Goal: Find specific page/section: Find specific page/section

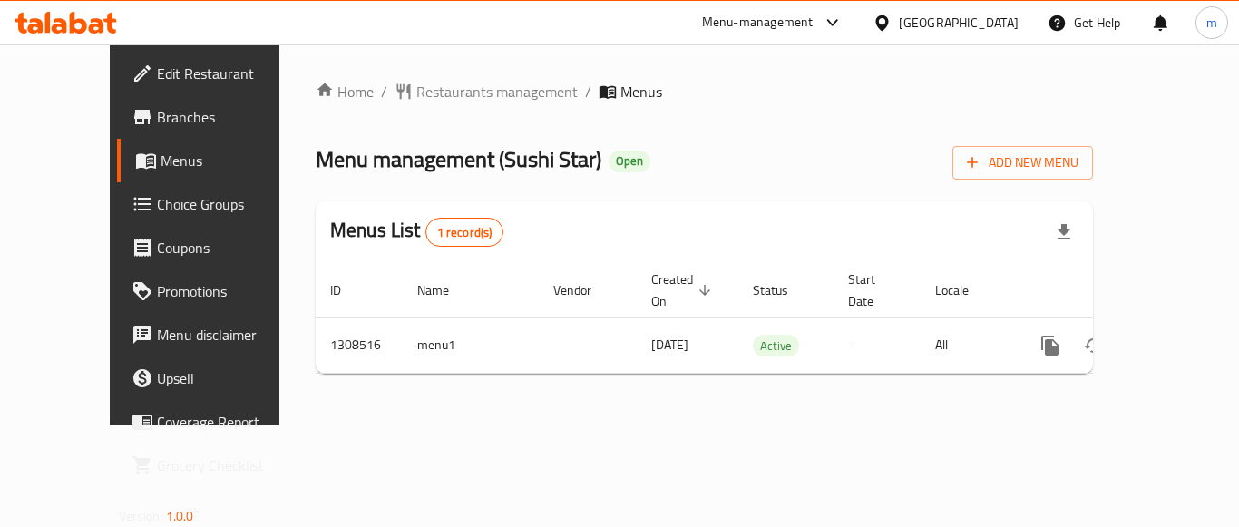
click at [436, 96] on span "Restaurants management" at bounding box center [496, 92] width 161 height 22
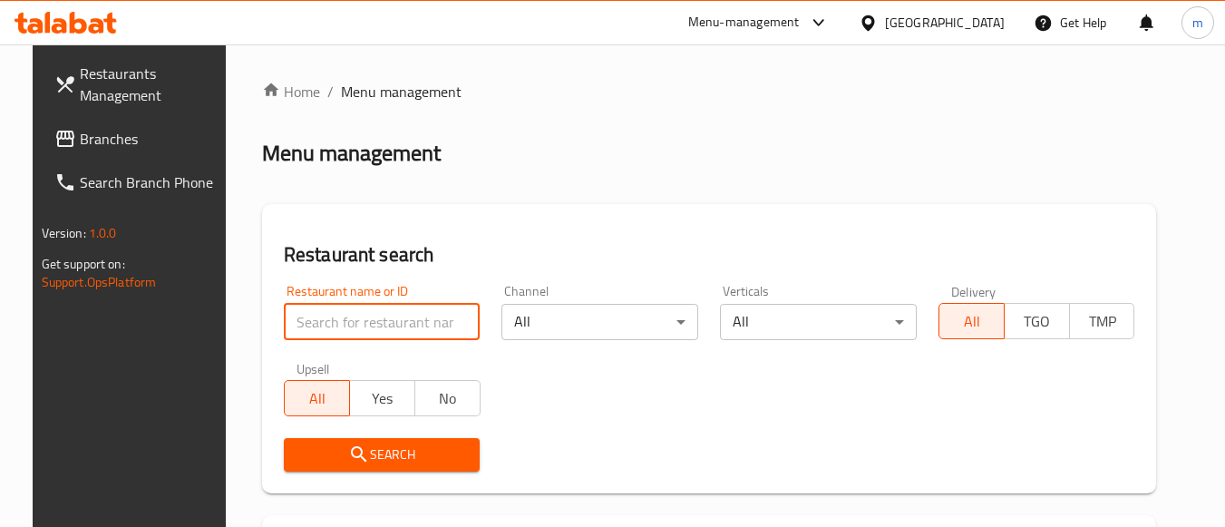
click at [365, 332] on input "search" at bounding box center [382, 322] width 197 height 36
paste input "704913"
type input "704913"
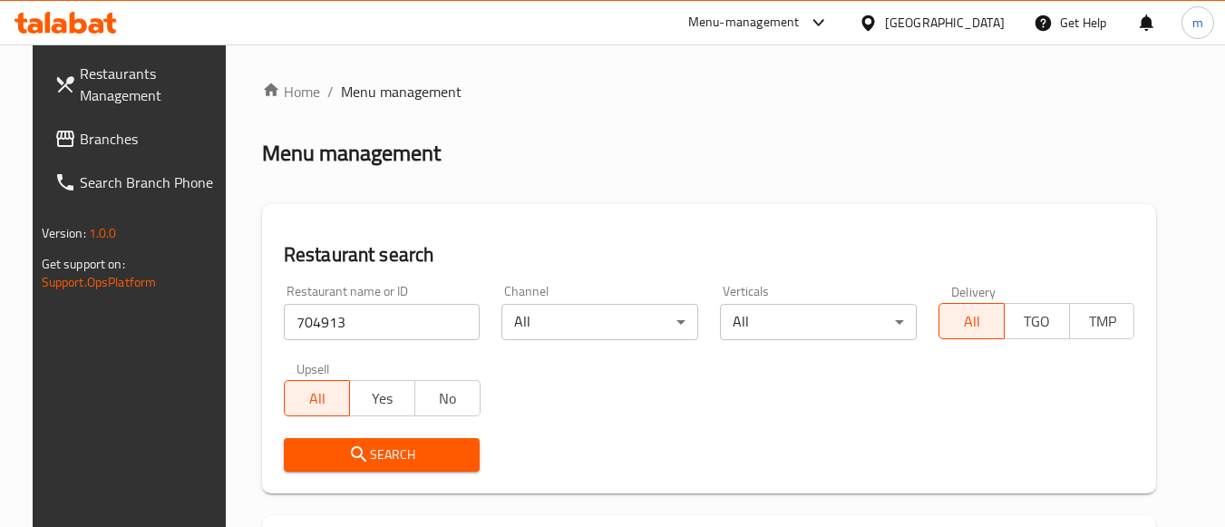
click at [371, 451] on span "Search" at bounding box center [382, 454] width 168 height 23
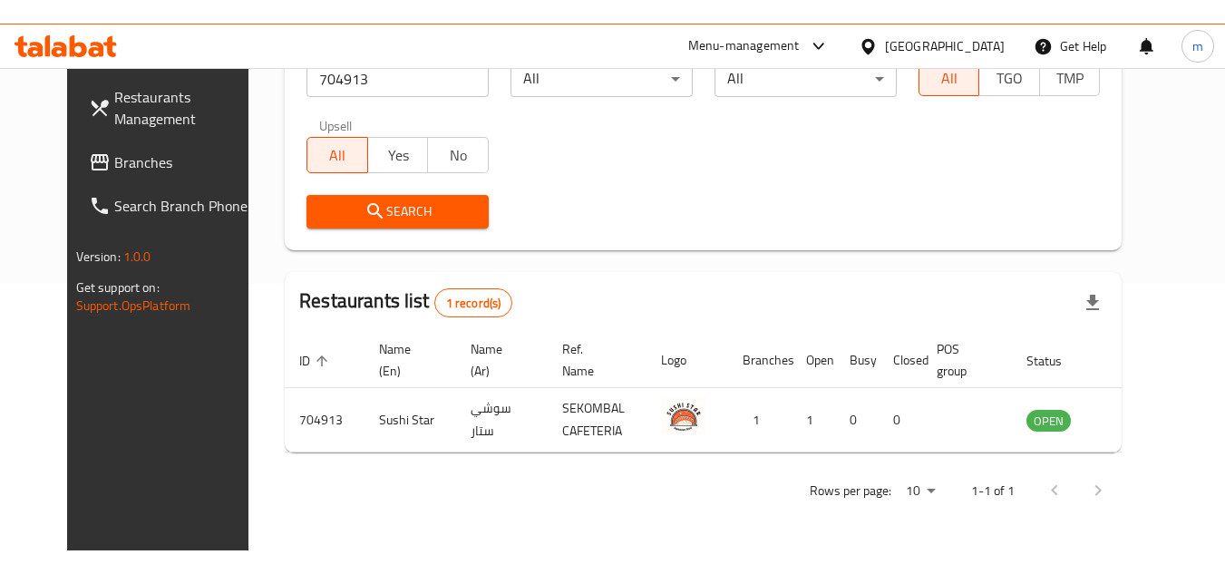
scroll to position [219, 0]
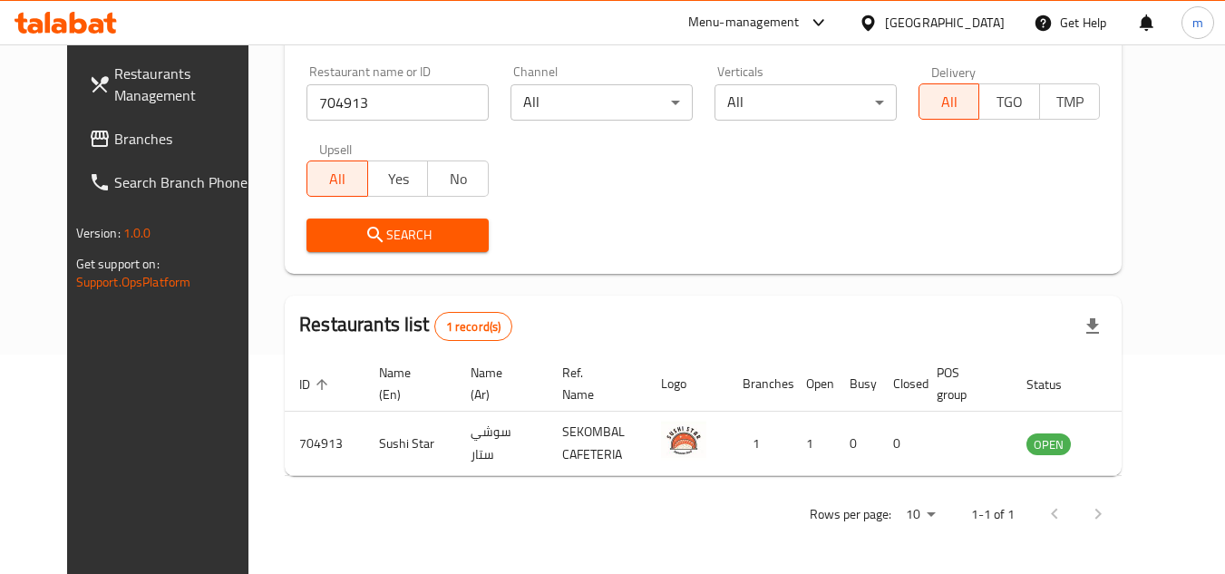
click at [878, 22] on icon at bounding box center [868, 23] width 19 height 19
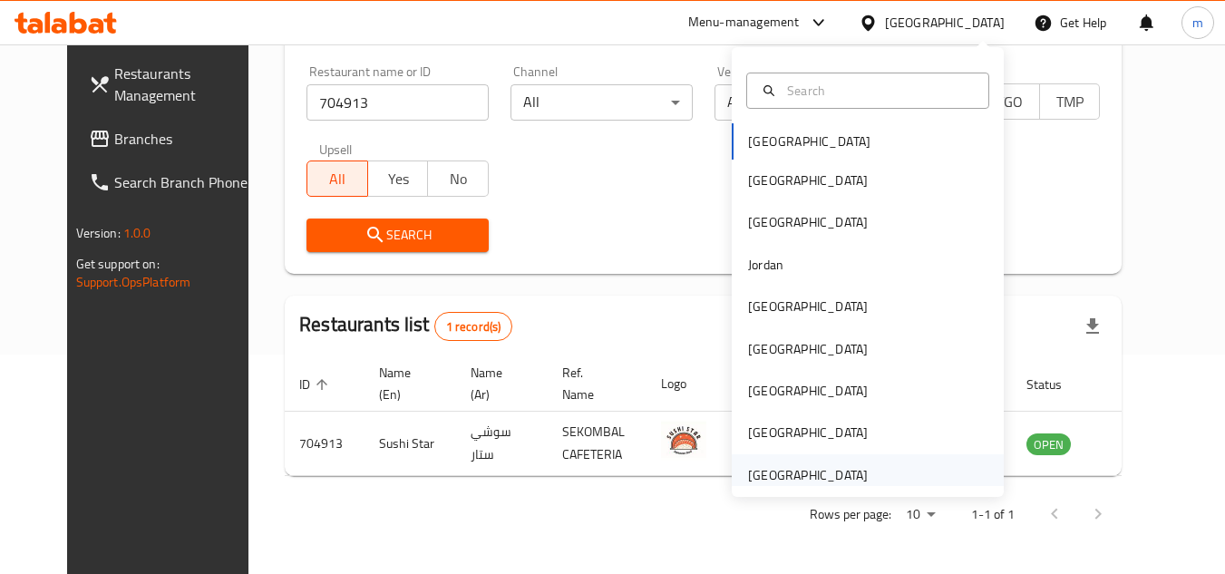
click at [779, 466] on div "[GEOGRAPHIC_DATA]" at bounding box center [808, 475] width 120 height 20
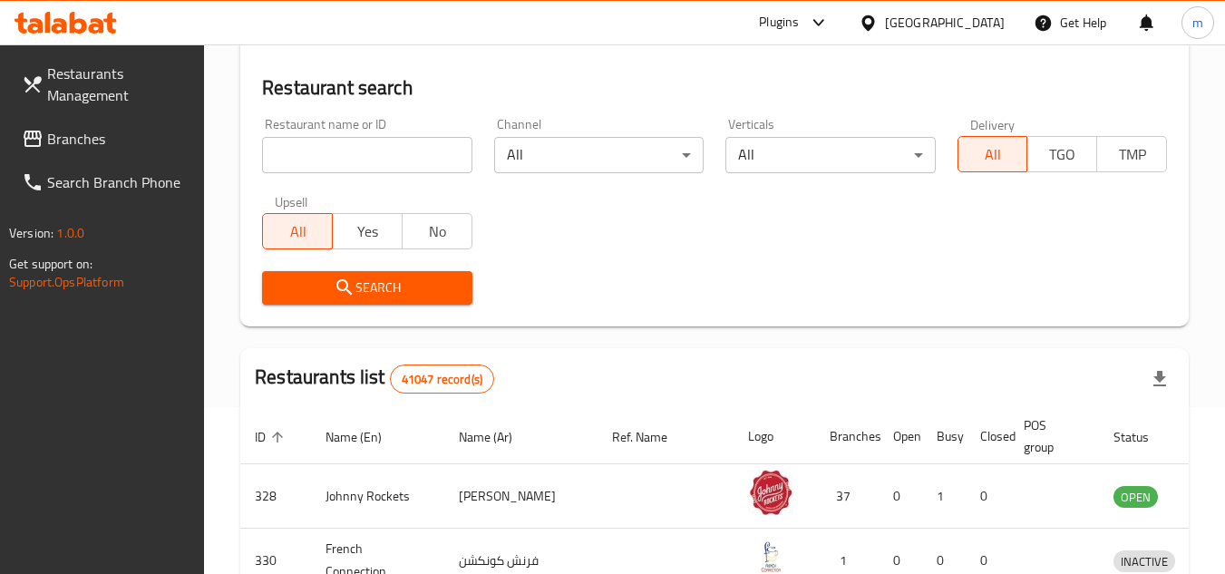
scroll to position [219, 0]
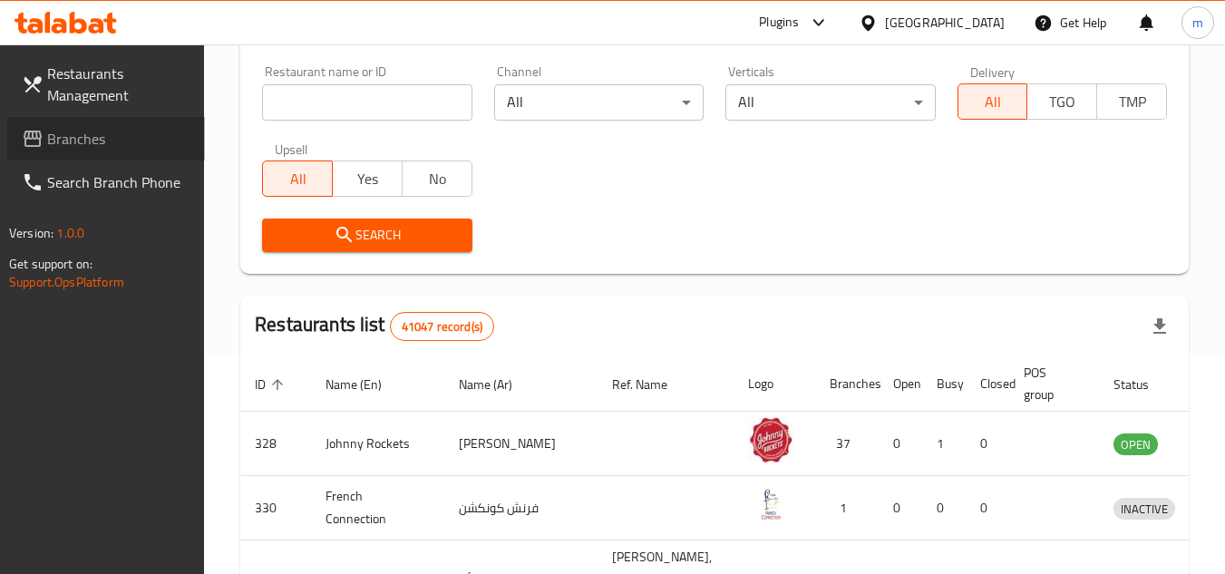
click at [92, 129] on span "Branches" at bounding box center [118, 139] width 143 height 22
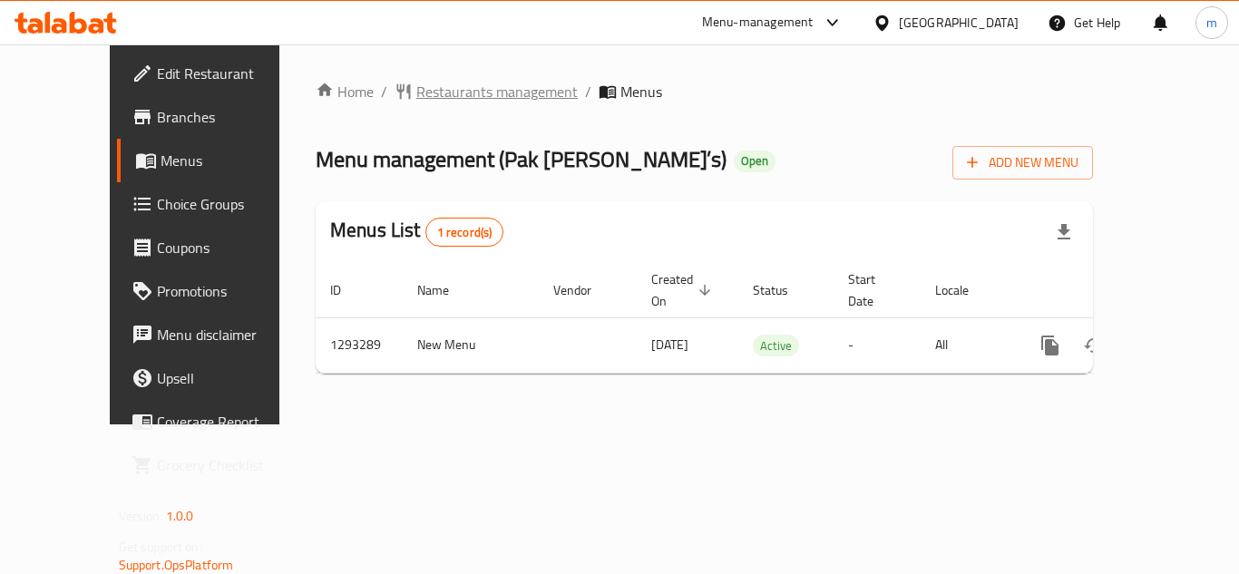
click at [436, 93] on span "Restaurants management" at bounding box center [496, 92] width 161 height 22
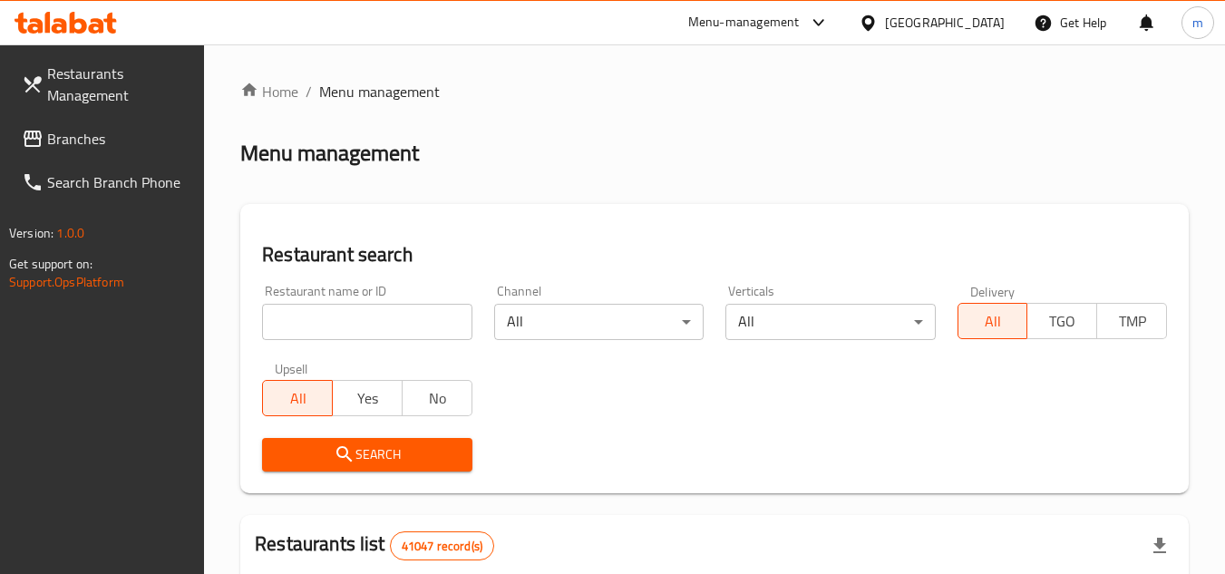
click at [347, 321] on input "search" at bounding box center [366, 322] width 209 height 36
paste input "699447"
type input "699447"
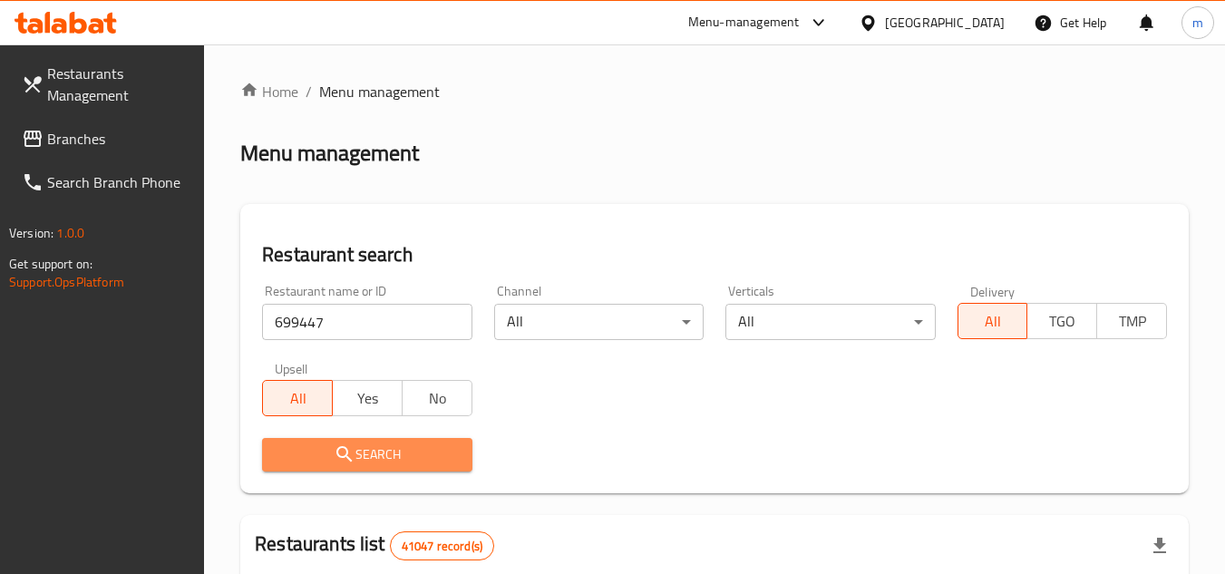
click at [346, 460] on icon "submit" at bounding box center [345, 454] width 22 height 22
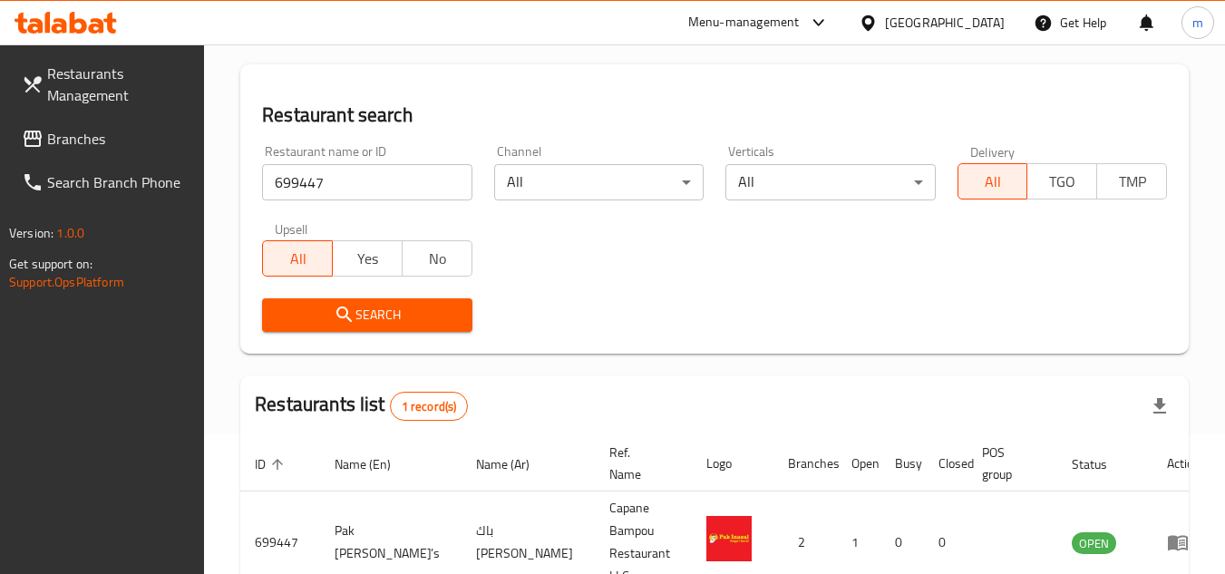
scroll to position [181, 0]
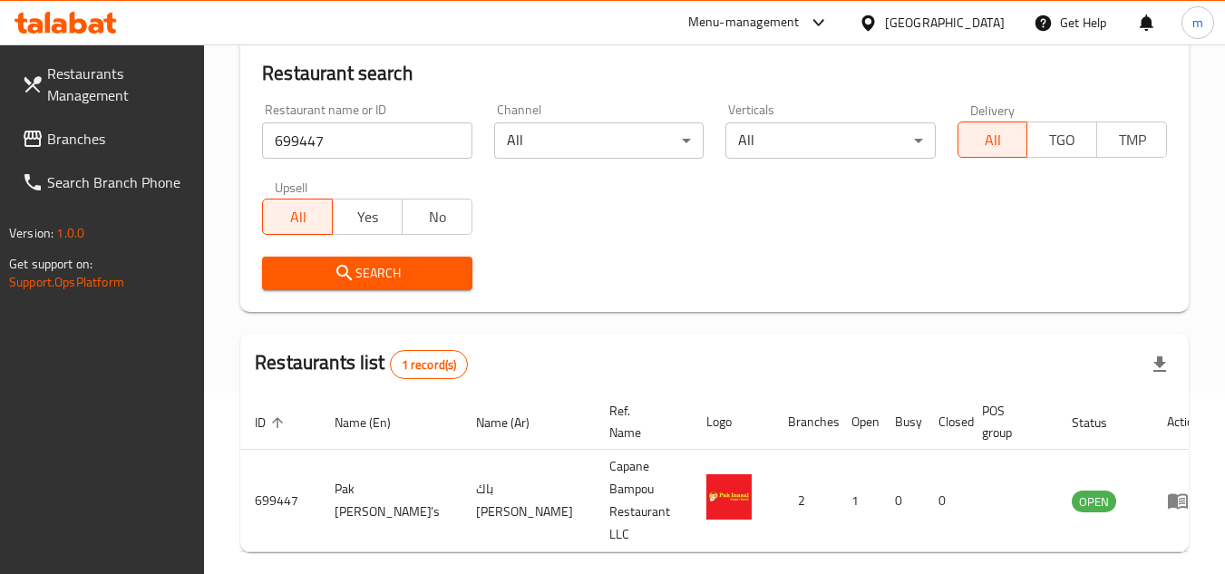
click at [920, 32] on div "[GEOGRAPHIC_DATA]" at bounding box center [945, 23] width 120 height 20
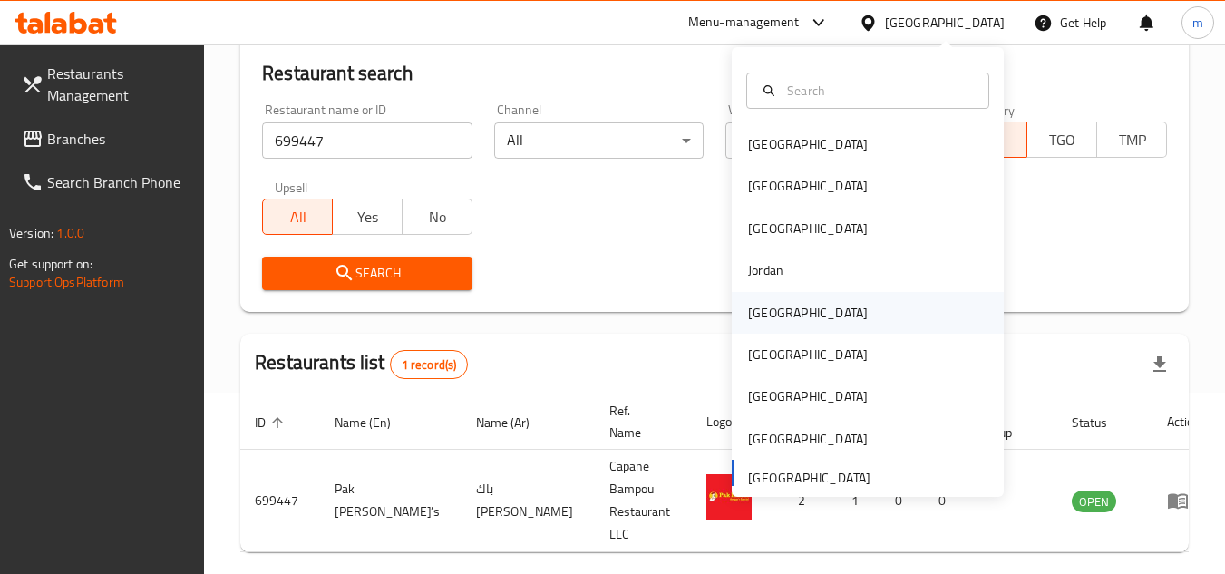
click at [778, 310] on div "Kuwait" at bounding box center [808, 313] width 149 height 42
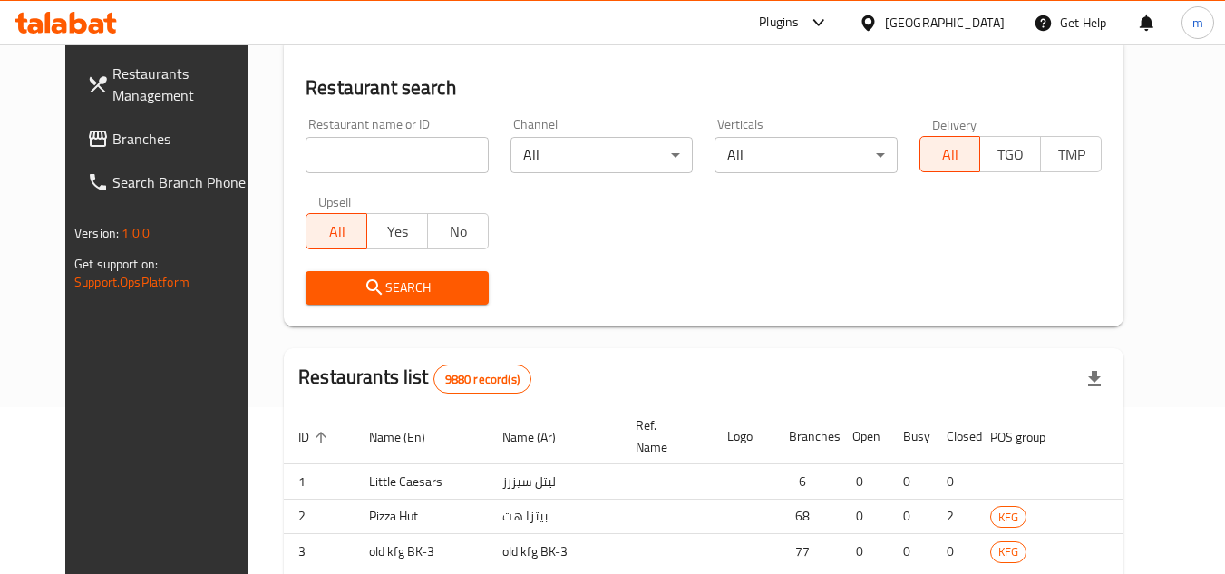
scroll to position [181, 0]
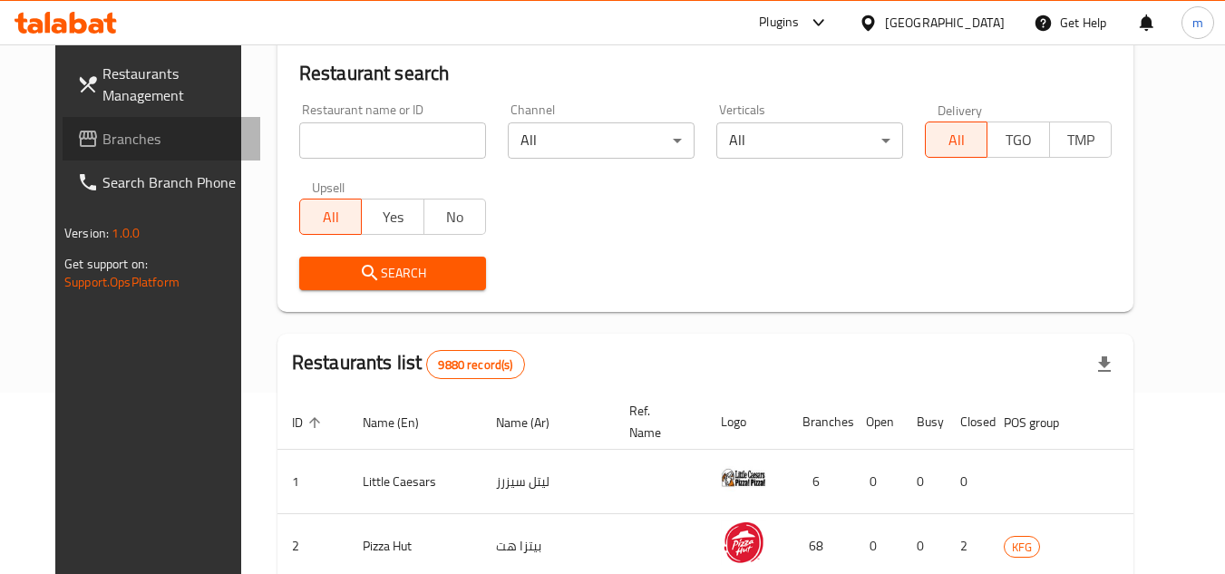
click at [102, 140] on span "Branches" at bounding box center [173, 139] width 143 height 22
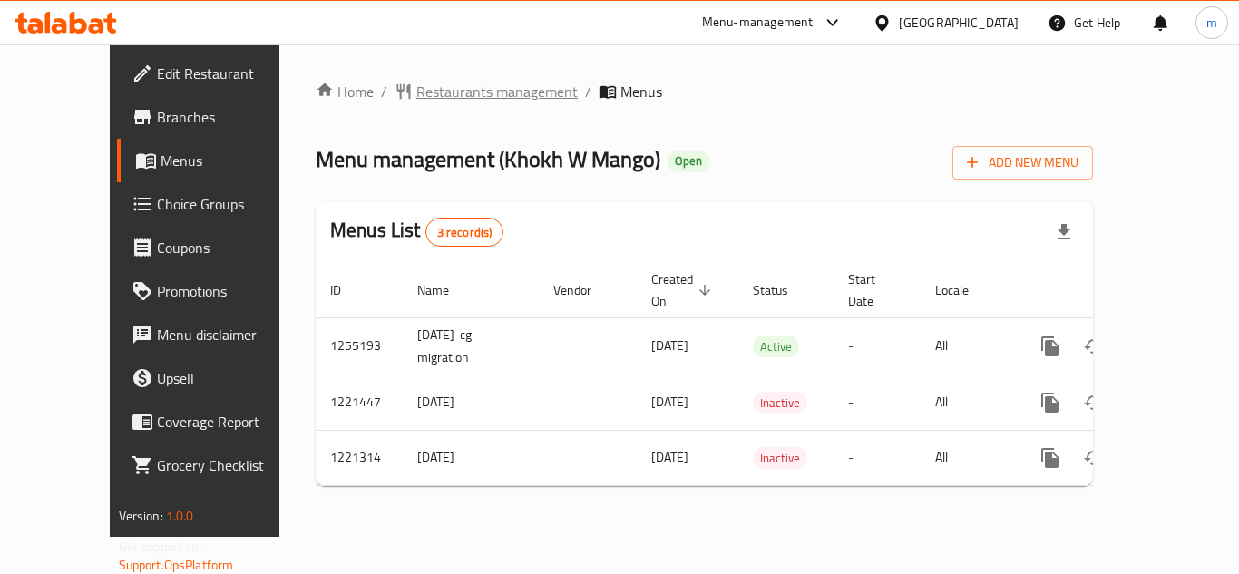
click at [442, 96] on span "Restaurants management" at bounding box center [496, 92] width 161 height 22
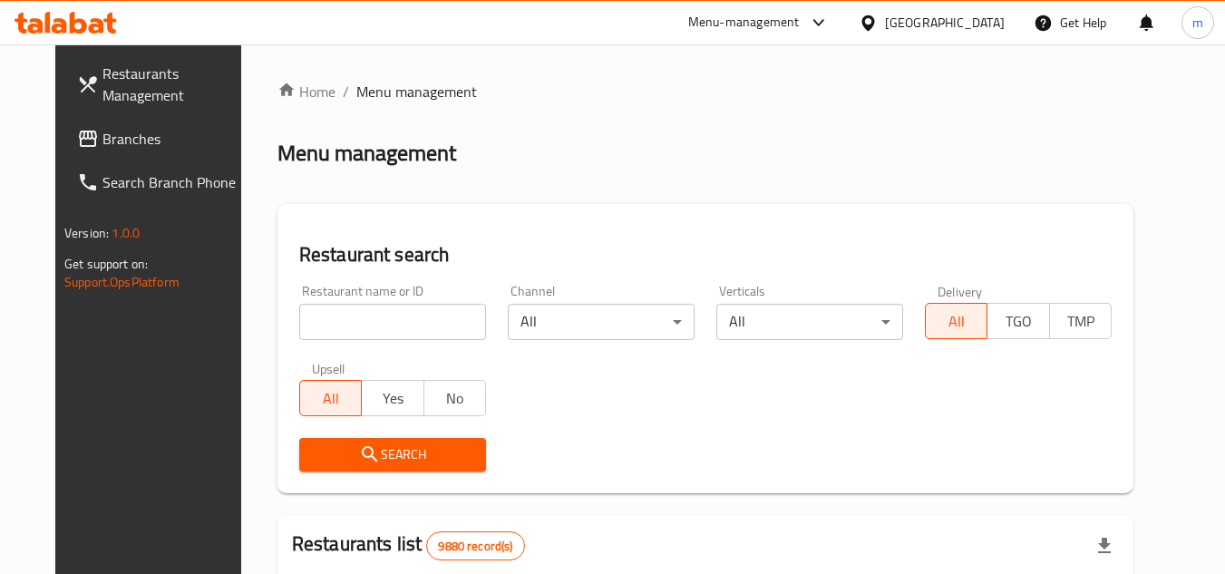
click at [378, 313] on input "search" at bounding box center [392, 322] width 187 height 36
paste input "23507"
type input "23507"
click at [366, 463] on span "Search" at bounding box center [393, 454] width 158 height 23
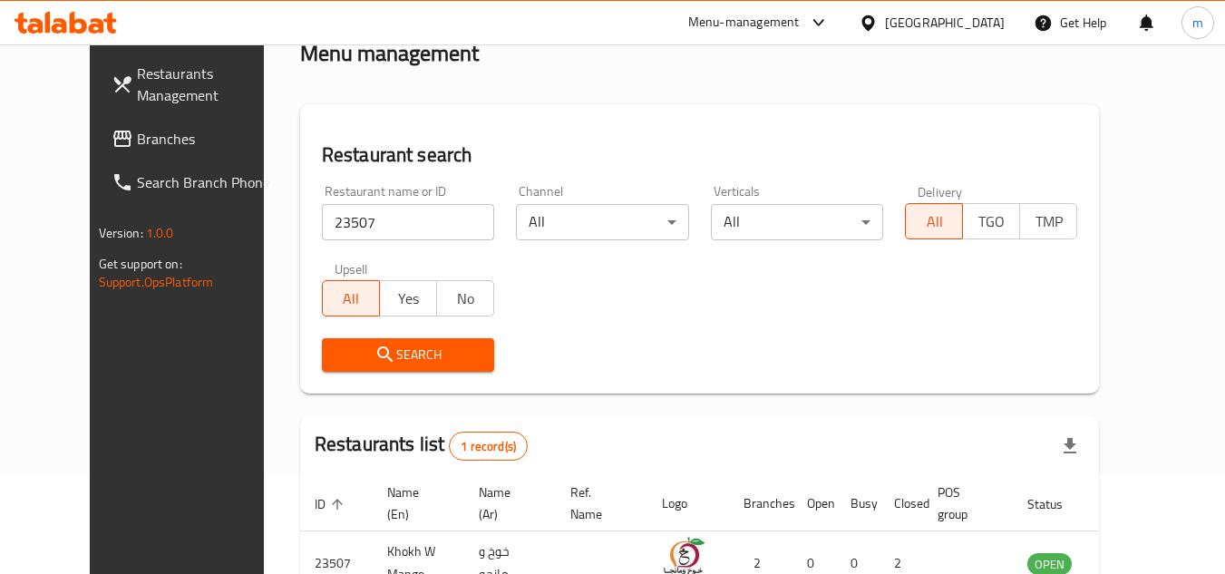
scroll to position [181, 0]
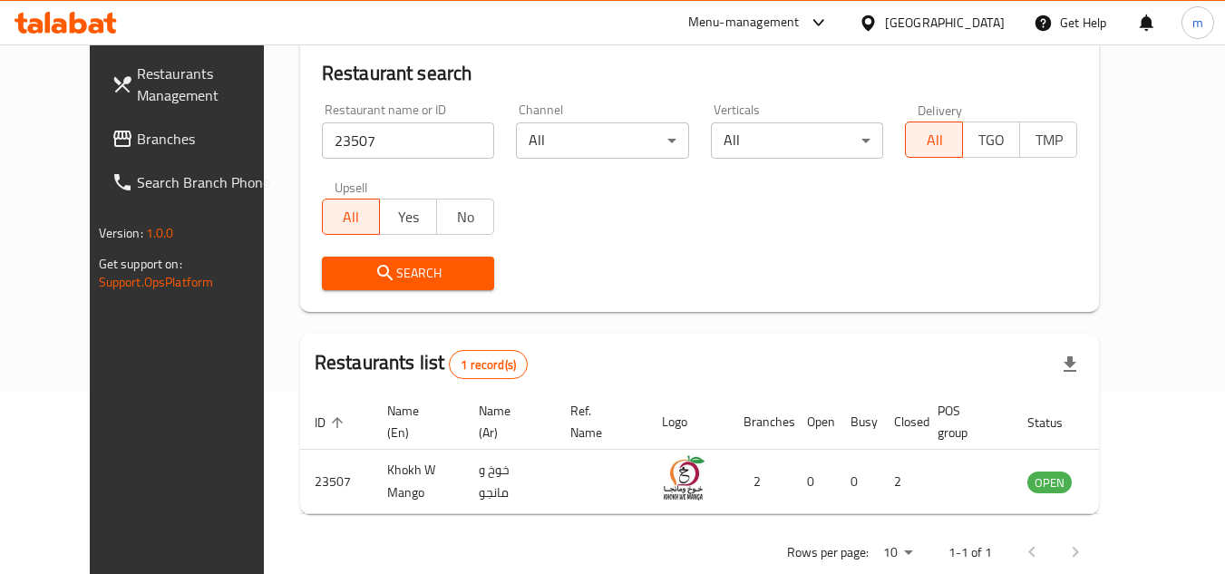
click at [973, 16] on div "Kuwait" at bounding box center [945, 23] width 120 height 20
click at [1000, 20] on div "Kuwait" at bounding box center [945, 23] width 120 height 20
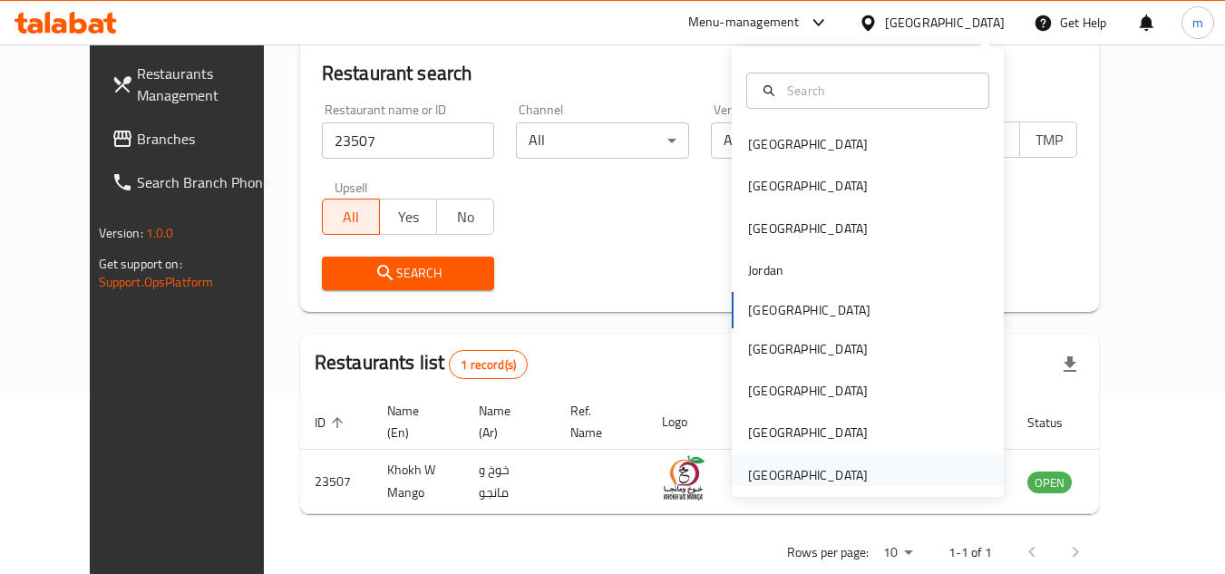
click at [831, 472] on div "[GEOGRAPHIC_DATA]" at bounding box center [808, 475] width 120 height 20
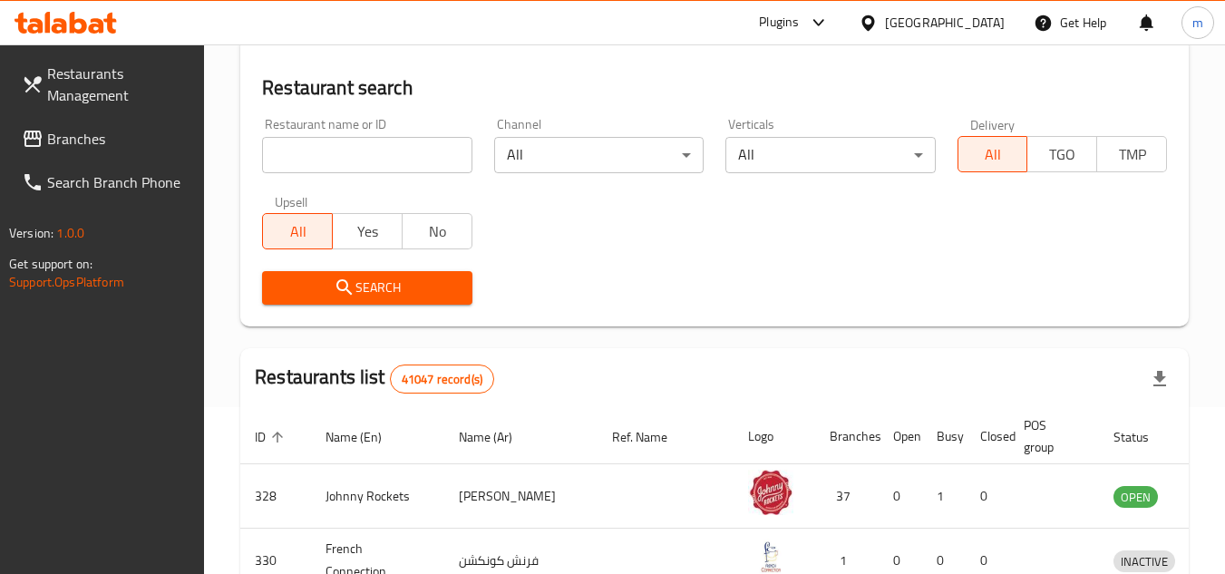
scroll to position [181, 0]
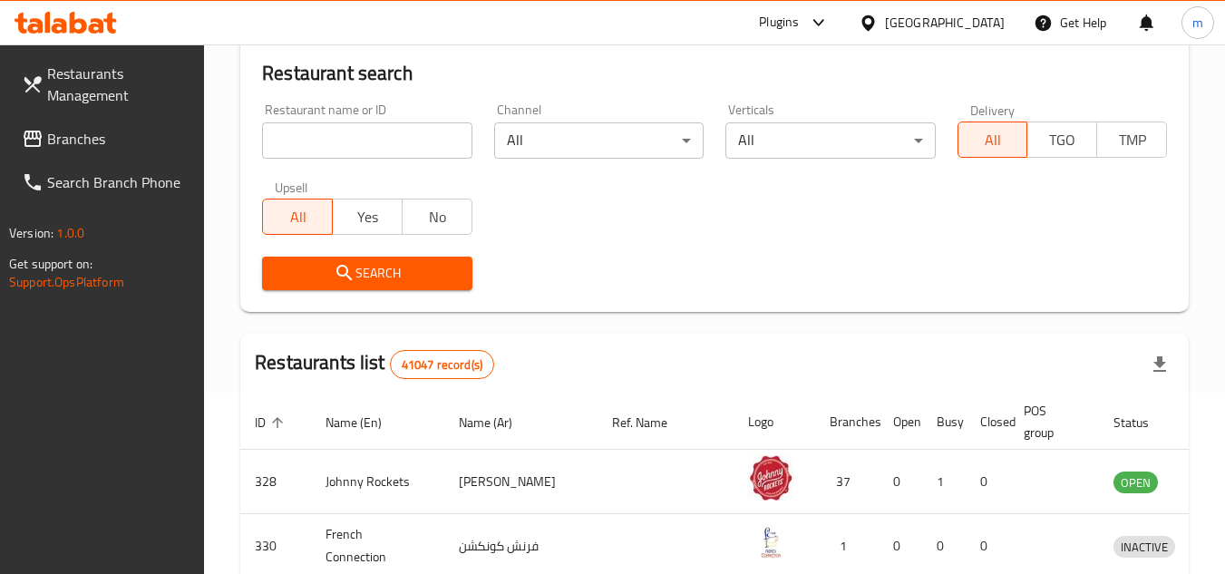
drag, startPoint x: 83, startPoint y: 139, endPoint x: 96, endPoint y: 139, distance: 12.7
click at [83, 139] on span "Branches" at bounding box center [118, 139] width 143 height 22
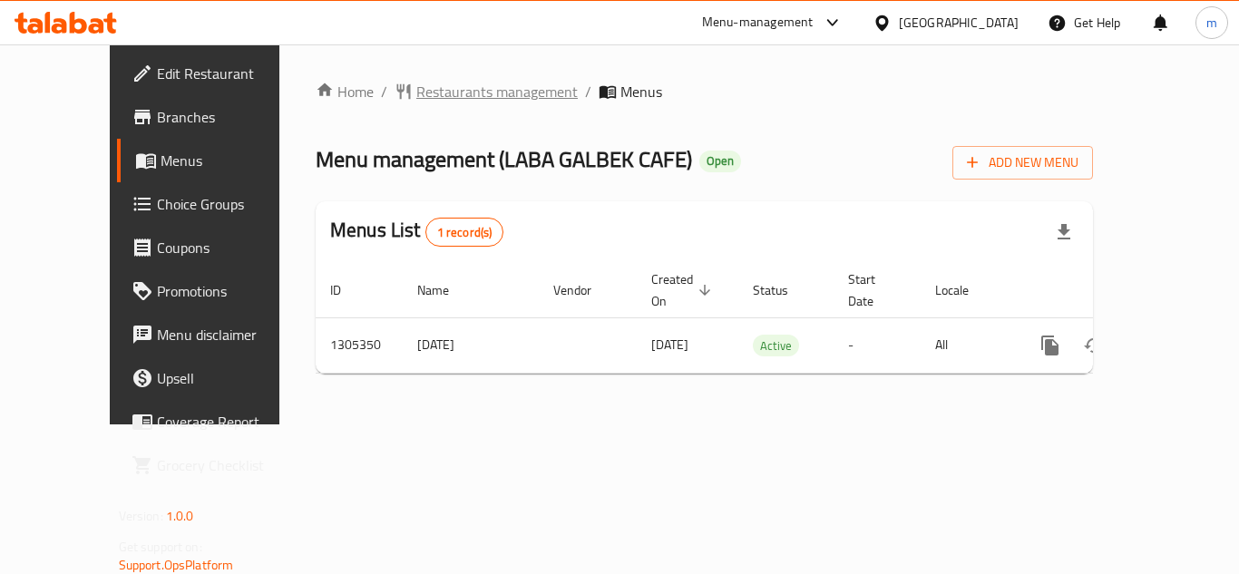
click at [442, 102] on span "Restaurants management" at bounding box center [496, 92] width 161 height 22
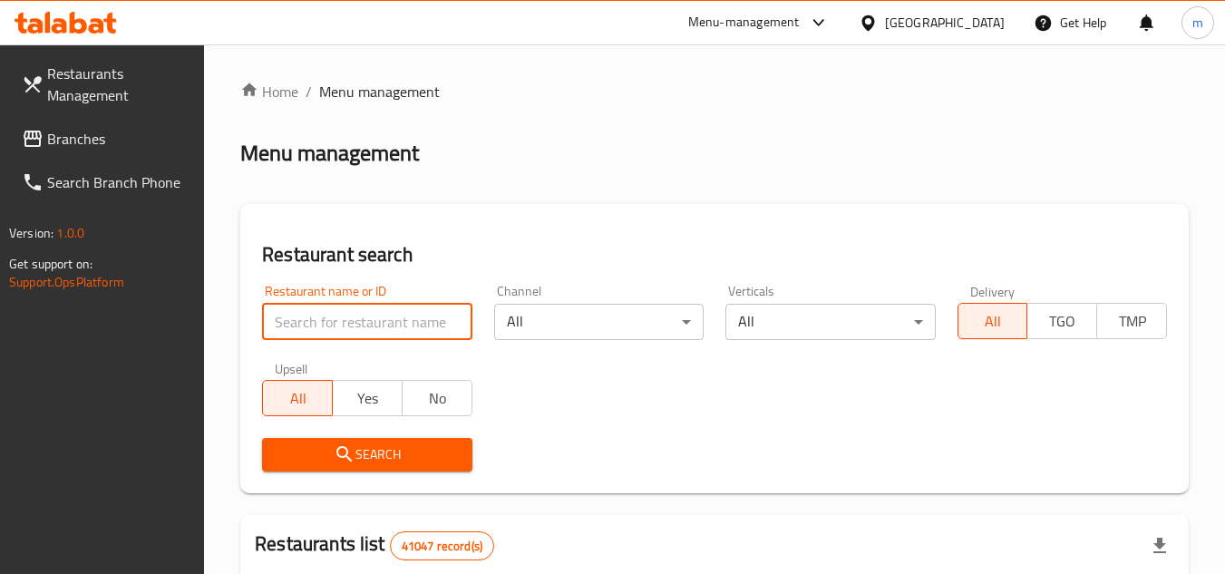
click at [380, 312] on input "search" at bounding box center [366, 322] width 209 height 36
paste input "703210"
type input "703210"
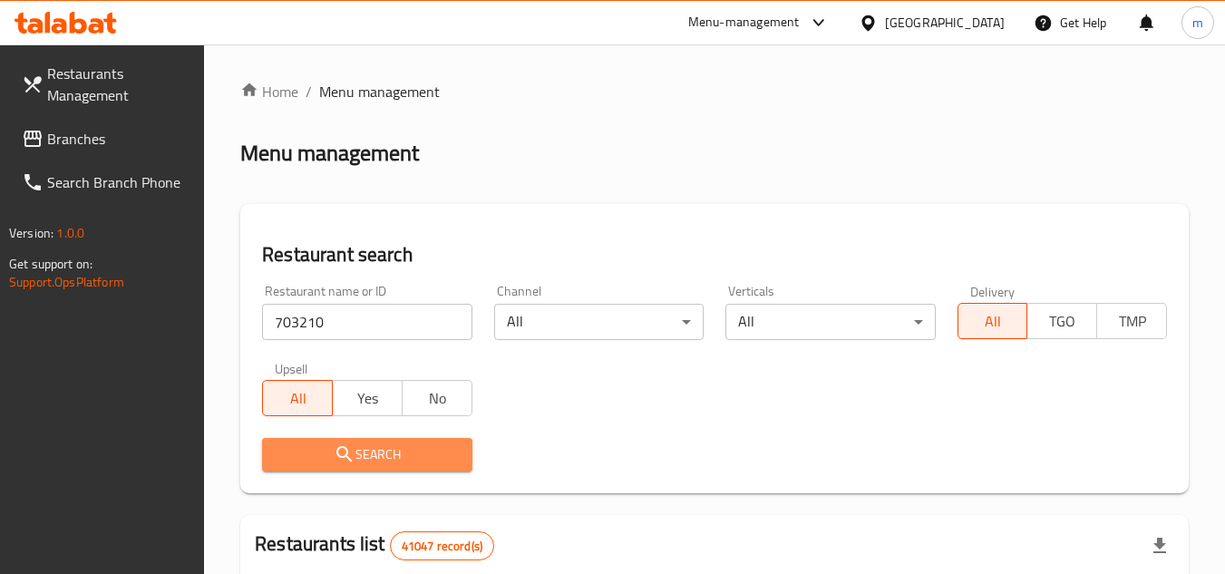
click at [423, 457] on span "Search" at bounding box center [367, 454] width 180 height 23
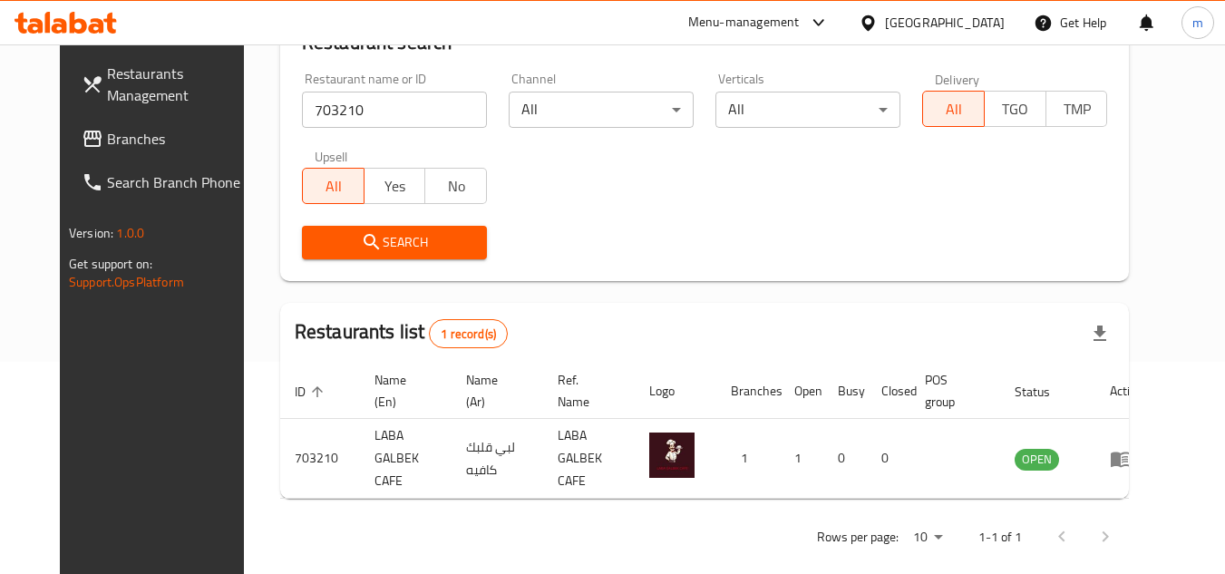
scroll to position [219, 0]
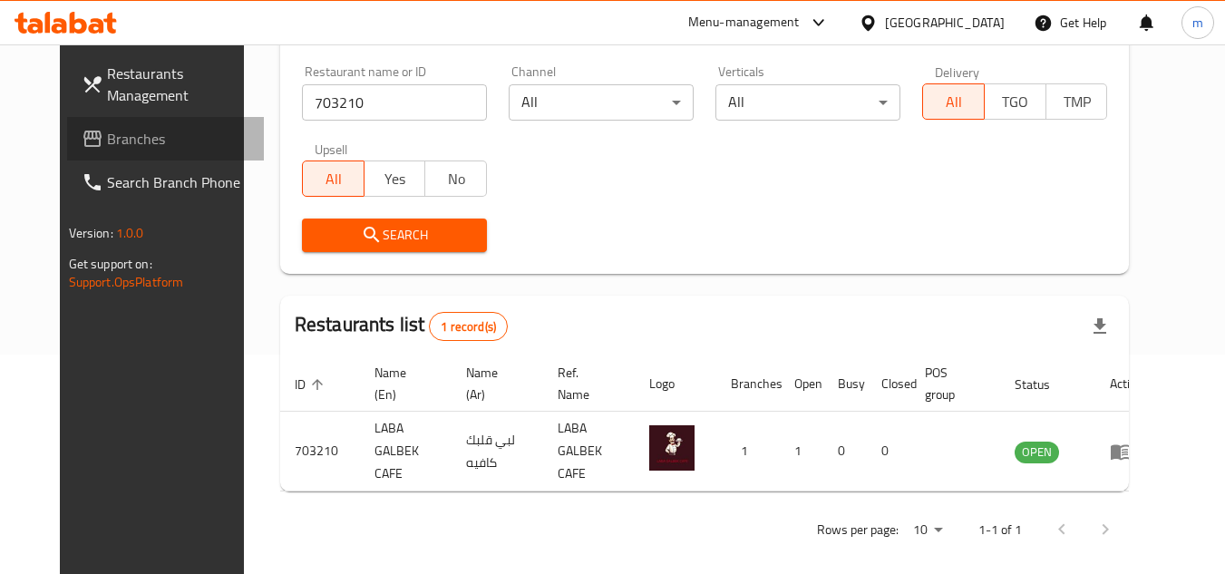
click at [116, 141] on span "Branches" at bounding box center [178, 139] width 143 height 22
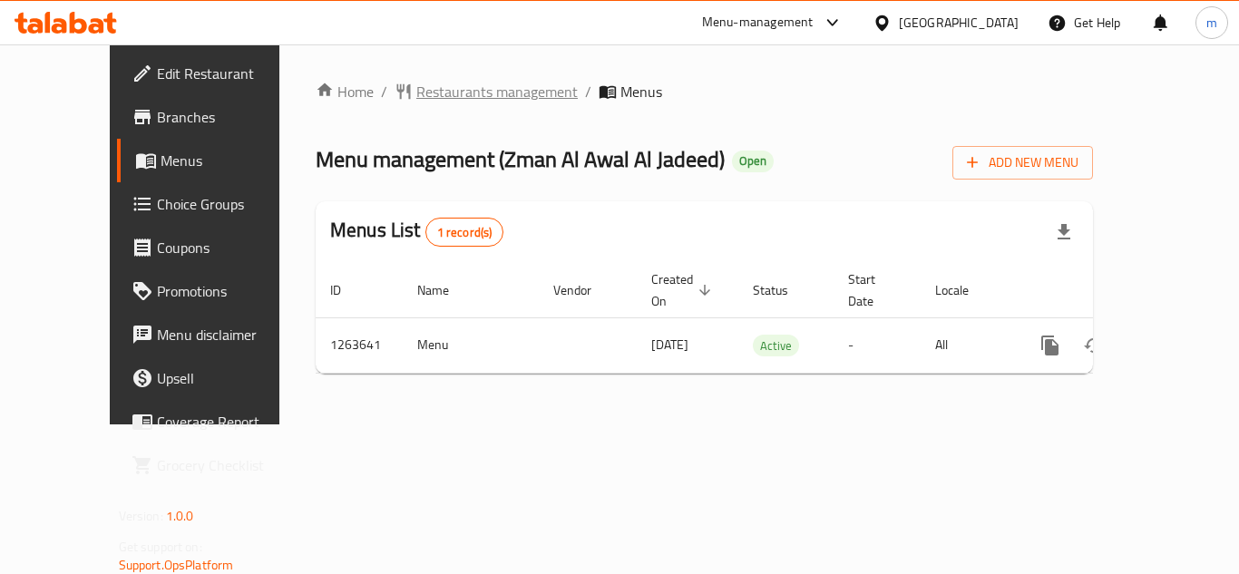
click at [439, 84] on span "Restaurants management" at bounding box center [496, 92] width 161 height 22
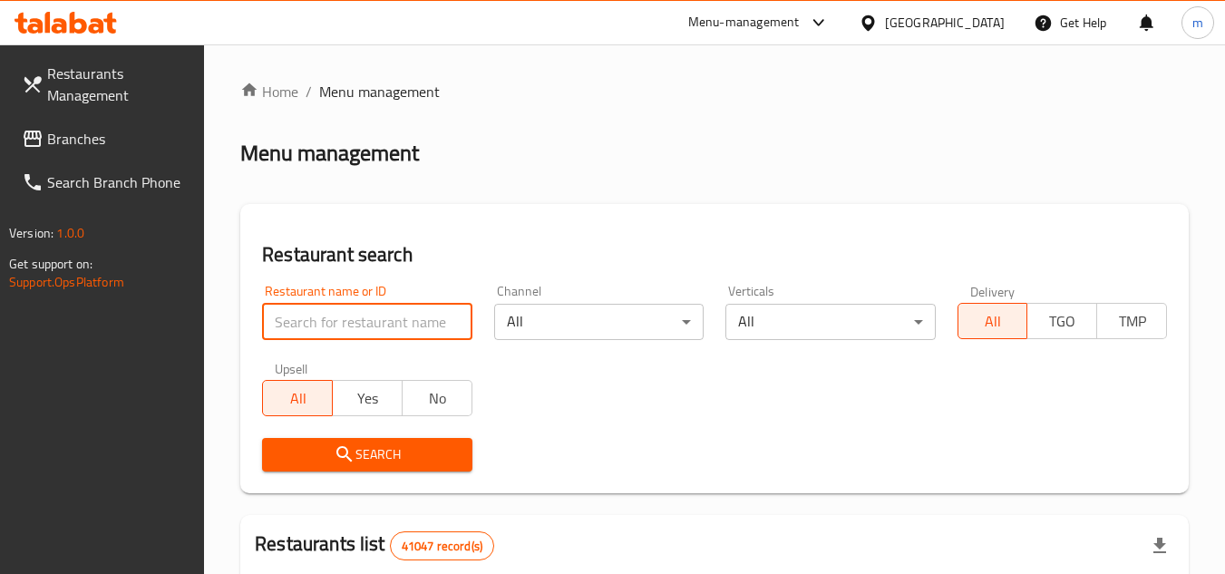
click at [396, 314] on input "search" at bounding box center [366, 322] width 209 height 36
paste input "686026"
type input "686026"
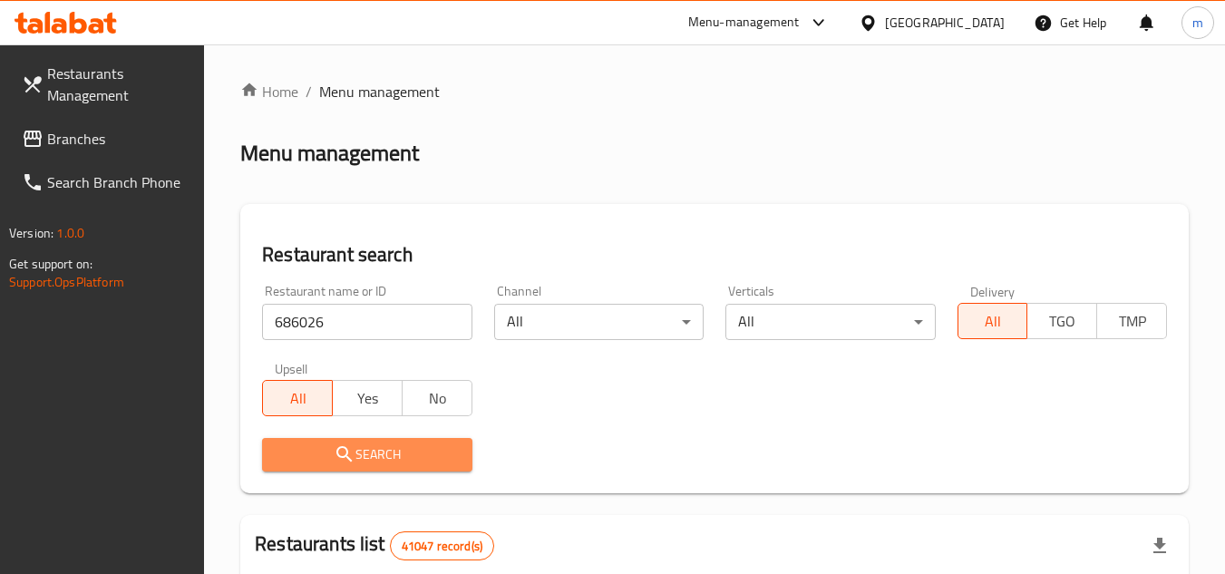
click at [397, 448] on span "Search" at bounding box center [367, 454] width 180 height 23
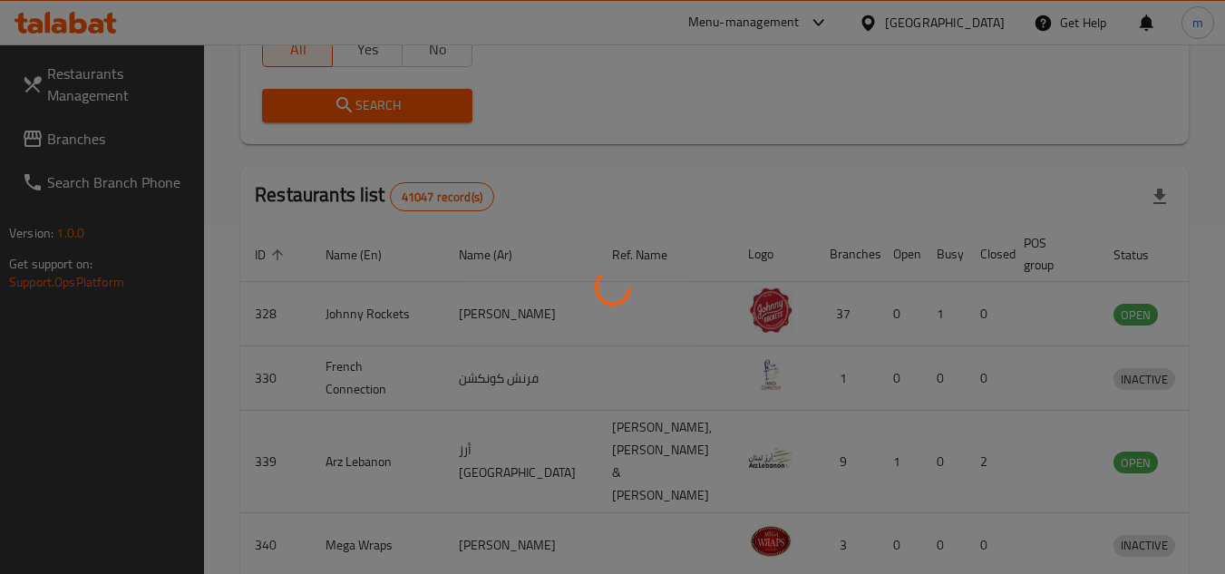
scroll to position [235, 0]
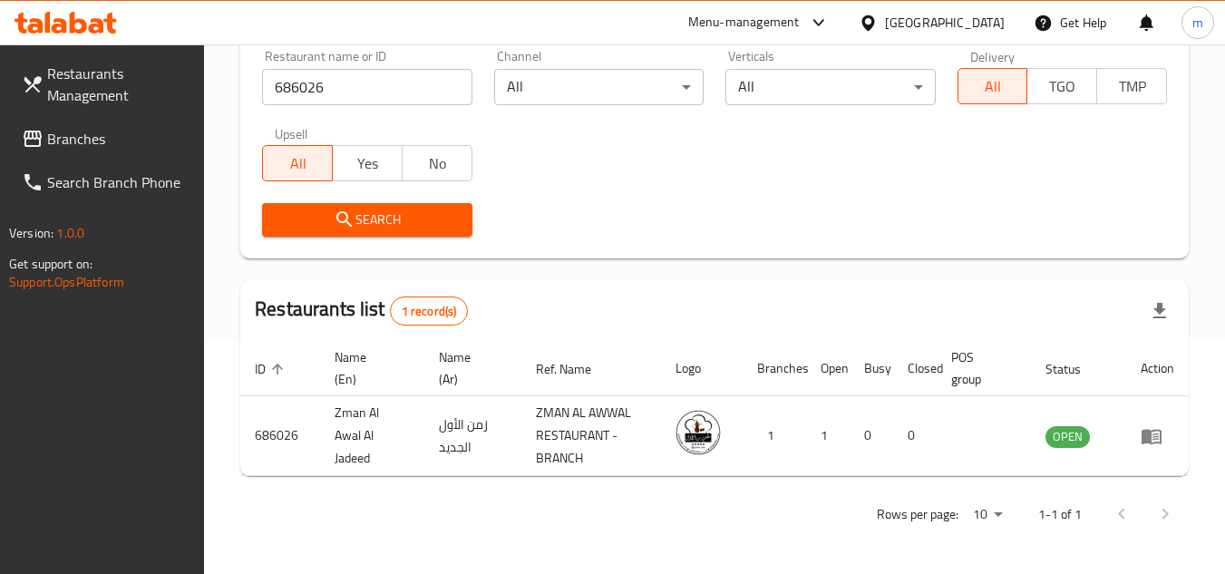
click at [961, 17] on div "[GEOGRAPHIC_DATA]" at bounding box center [945, 23] width 120 height 20
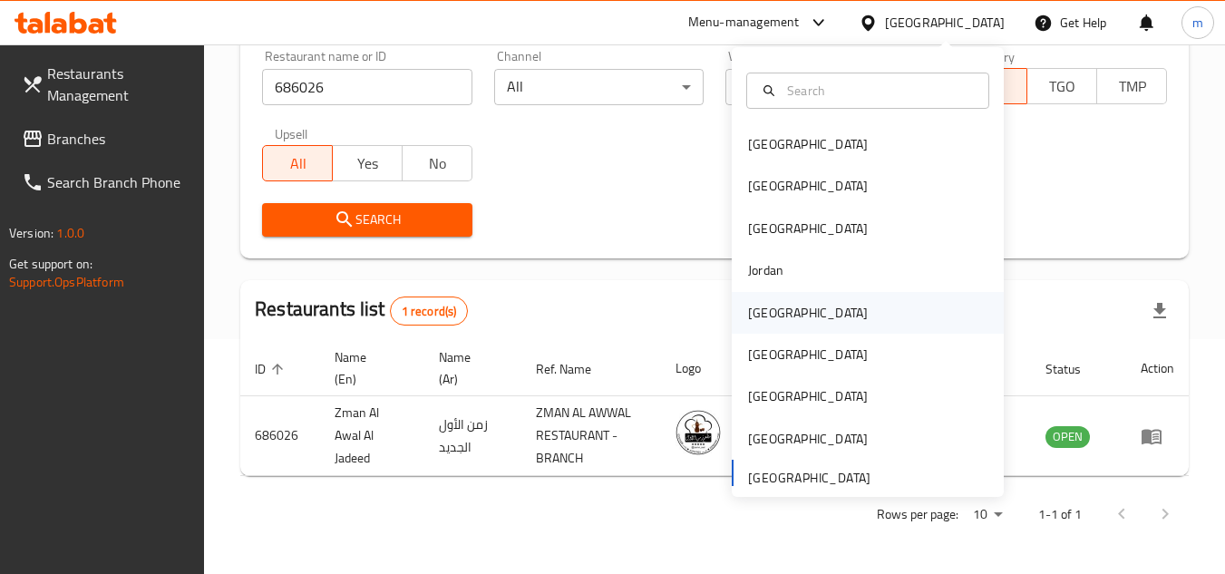
click at [779, 308] on div "Kuwait" at bounding box center [808, 313] width 149 height 42
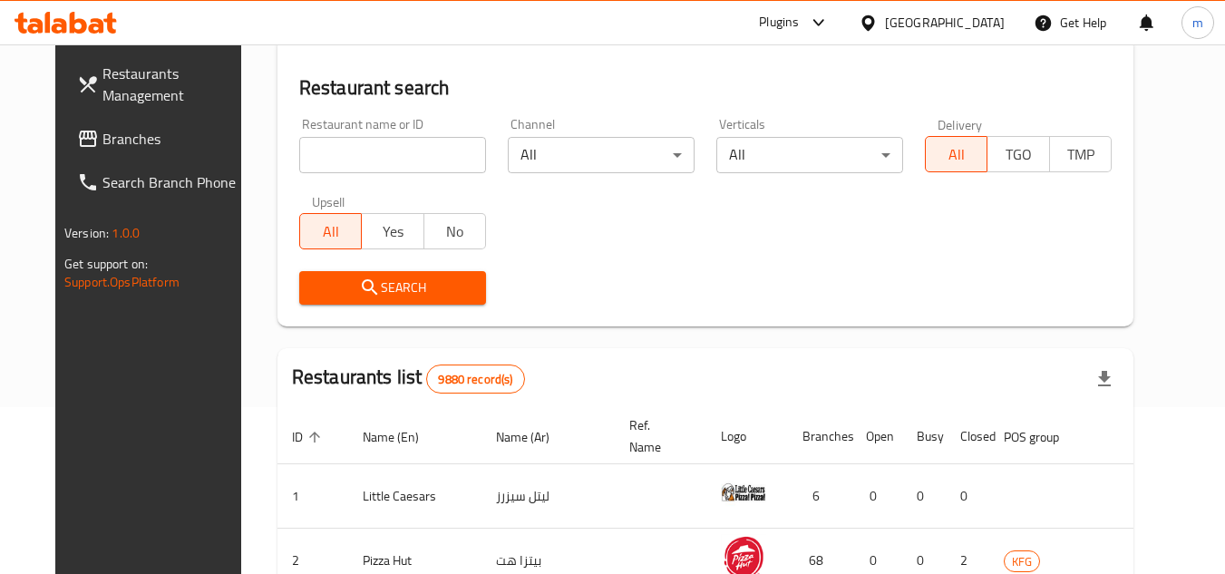
scroll to position [235, 0]
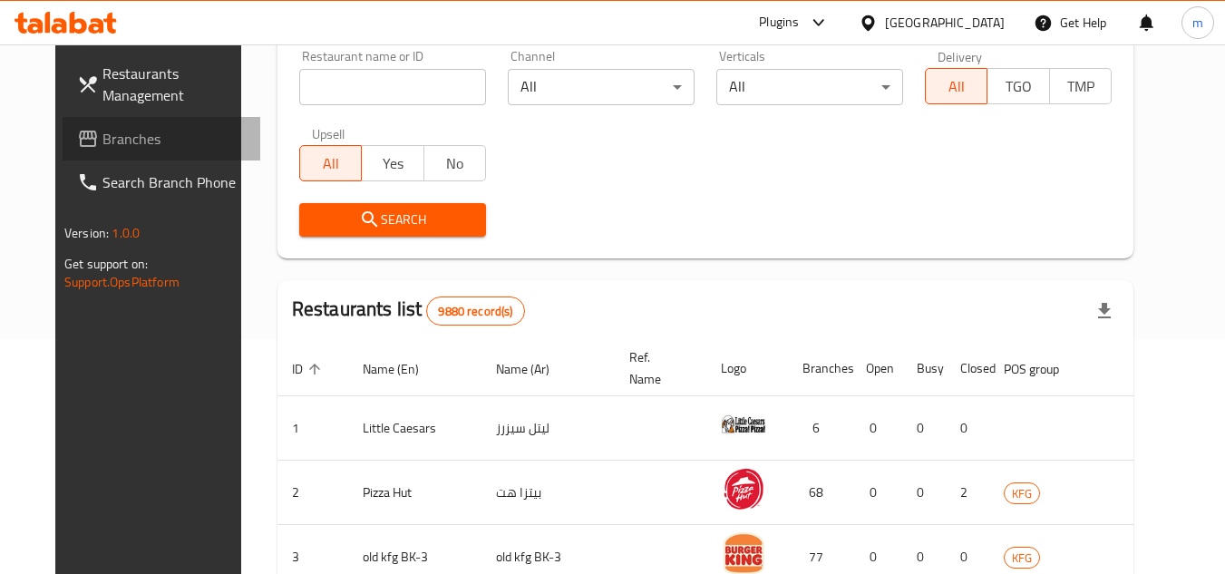
click at [102, 148] on span "Branches" at bounding box center [173, 139] width 143 height 22
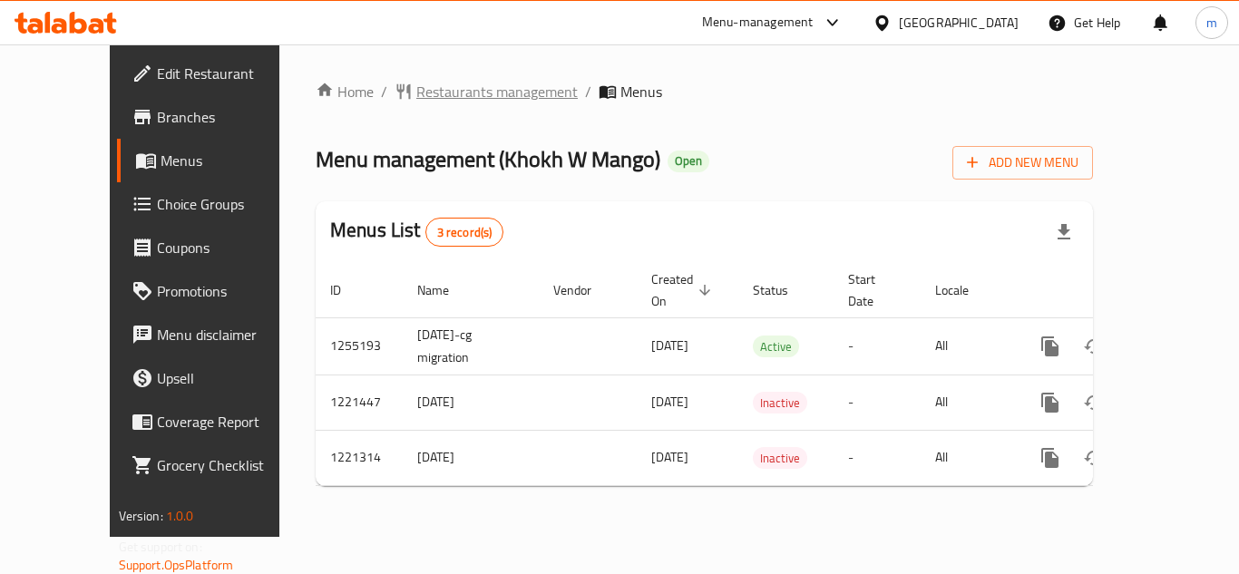
click at [461, 85] on span "Restaurants management" at bounding box center [496, 92] width 161 height 22
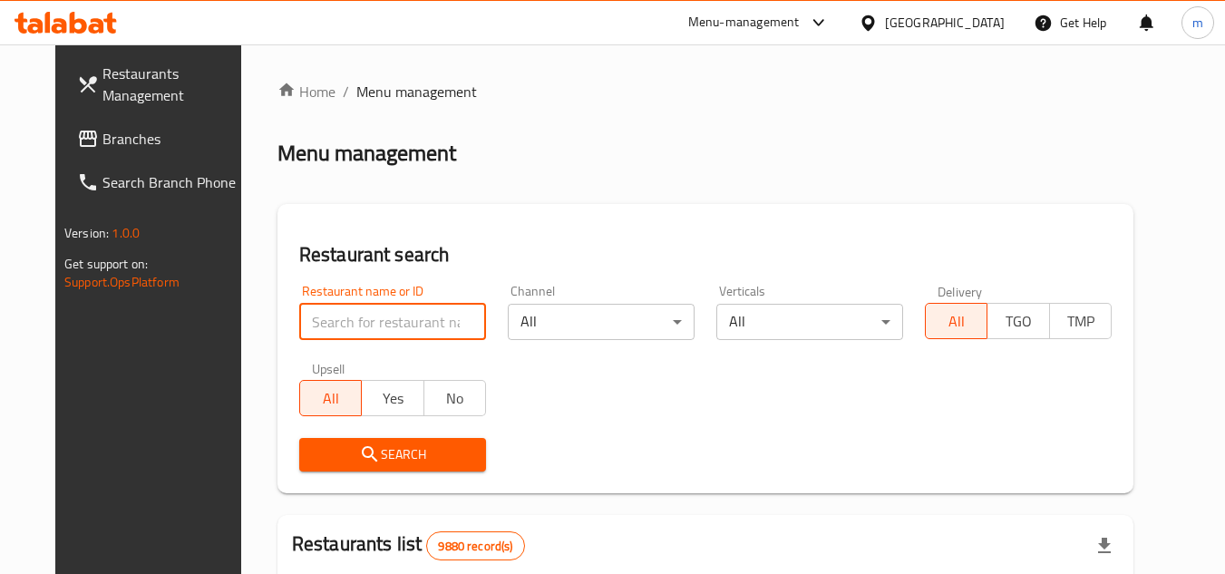
click at [398, 329] on input "search" at bounding box center [392, 322] width 187 height 36
paste input "23507"
type input "23507"
click at [404, 451] on span "Search" at bounding box center [393, 454] width 158 height 23
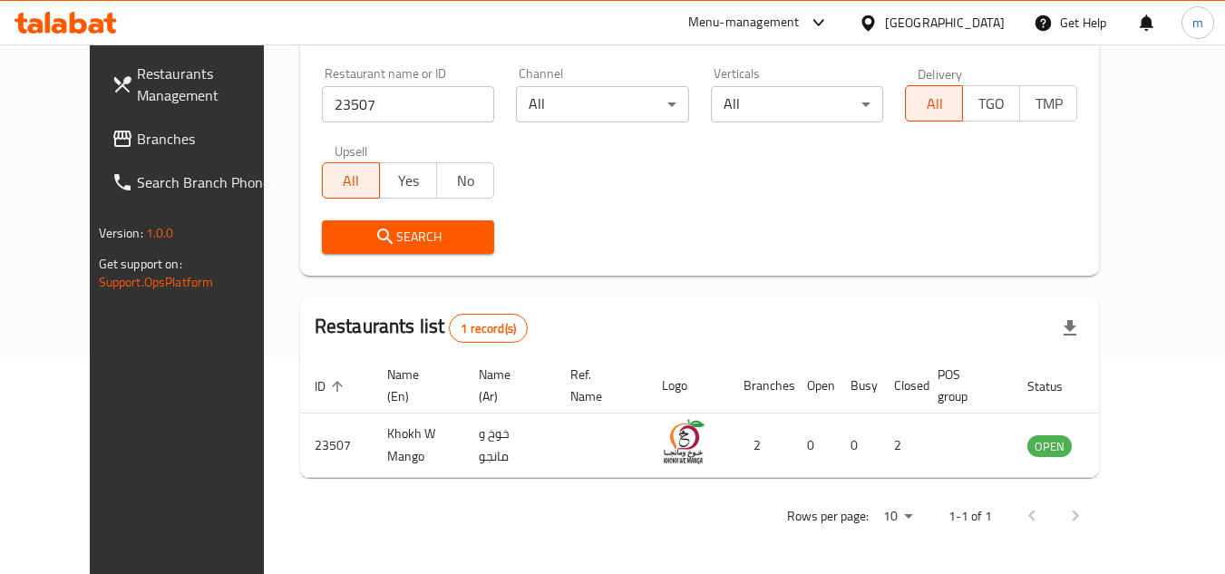
scroll to position [219, 0]
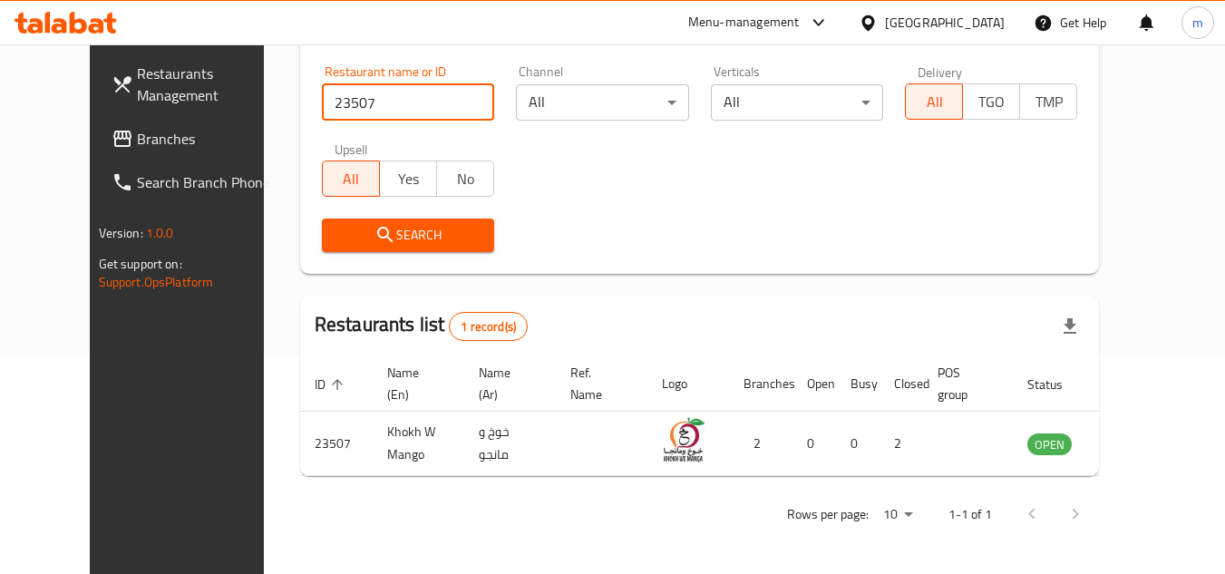
click at [452, 108] on input "23507" at bounding box center [408, 102] width 172 height 36
click at [448, 98] on input "23507" at bounding box center [408, 102] width 172 height 36
click at [991, 24] on div "Kuwait" at bounding box center [945, 23] width 120 height 20
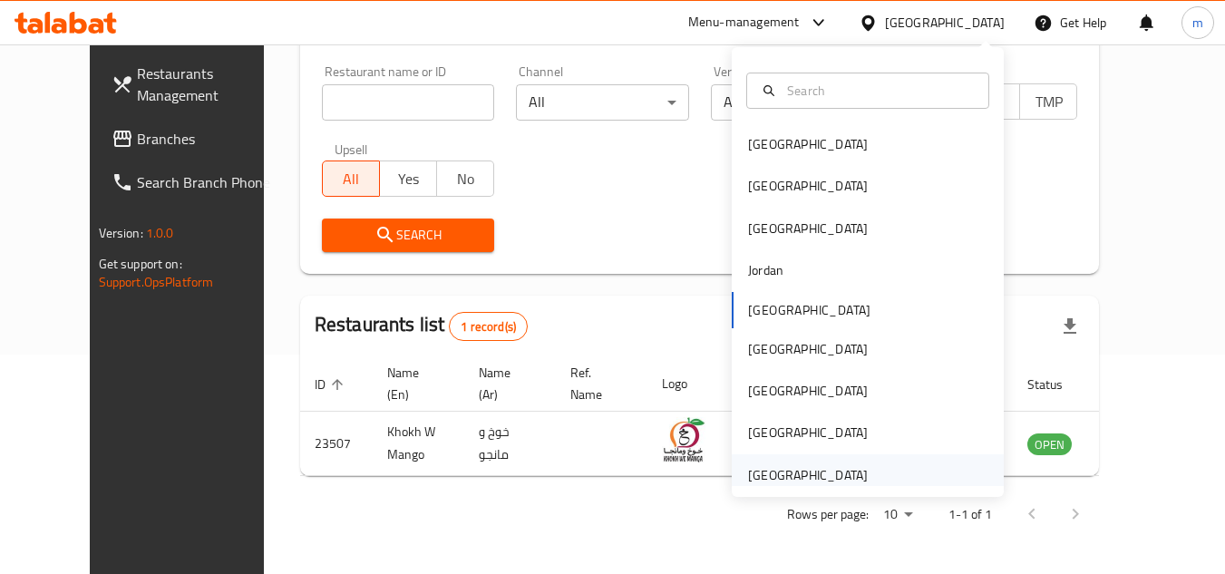
click at [840, 475] on div "[GEOGRAPHIC_DATA]" at bounding box center [808, 475] width 120 height 20
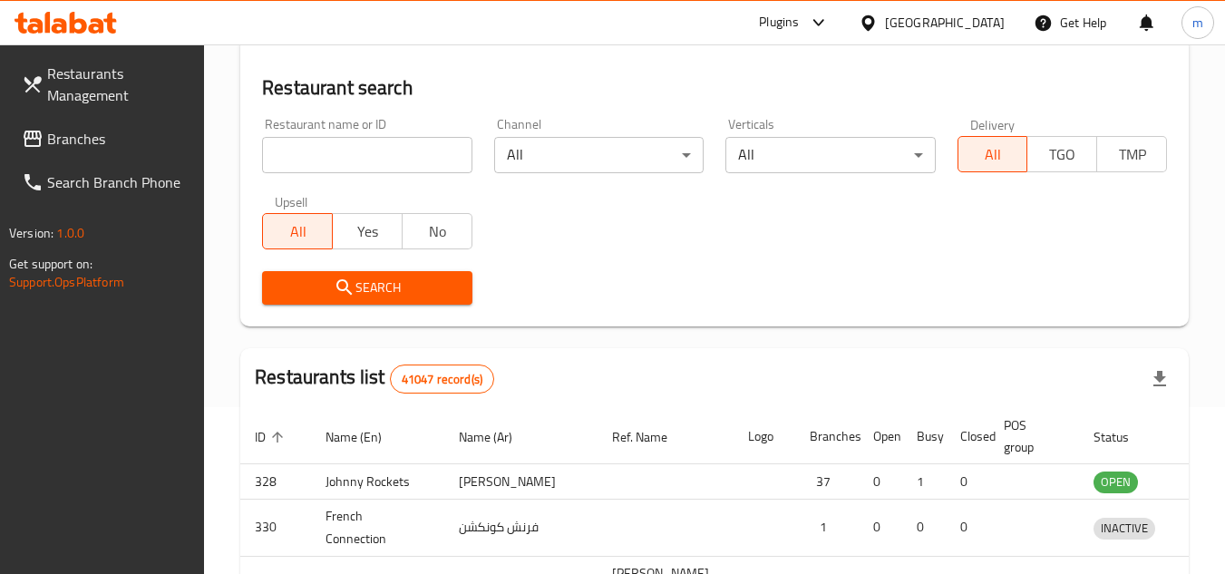
scroll to position [219, 0]
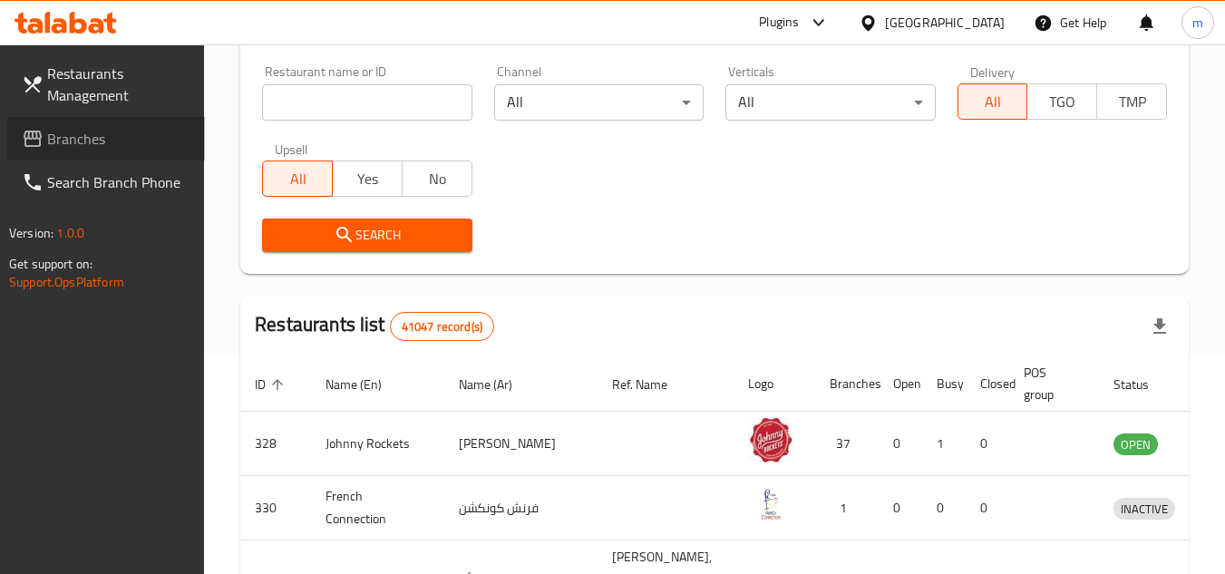
click at [80, 137] on span "Branches" at bounding box center [118, 139] width 143 height 22
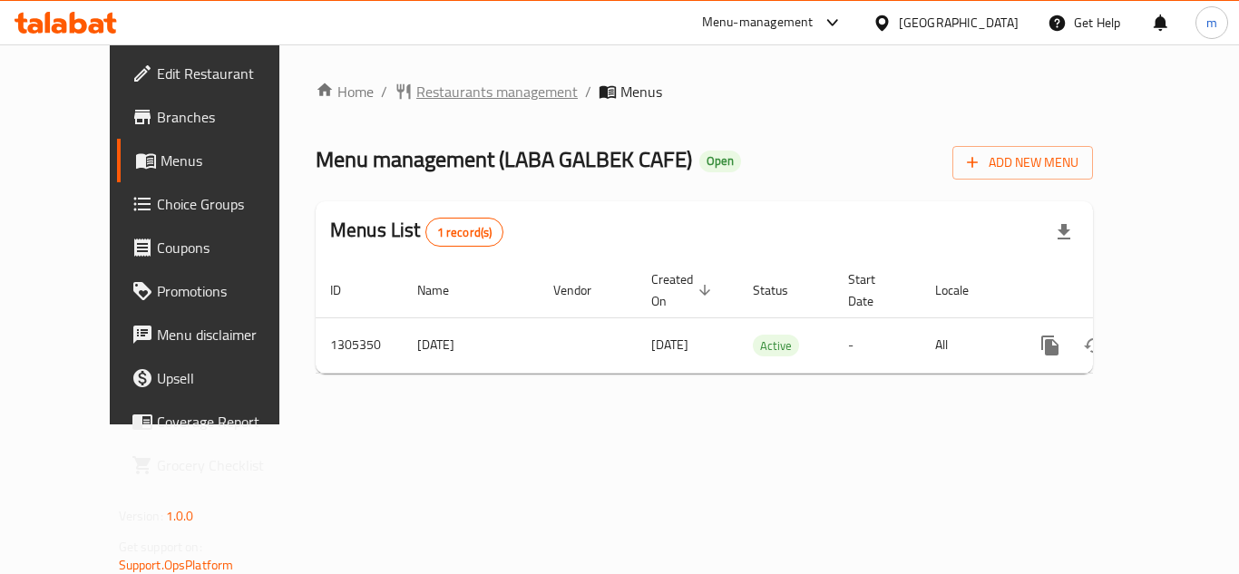
click at [457, 99] on span "Restaurants management" at bounding box center [496, 92] width 161 height 22
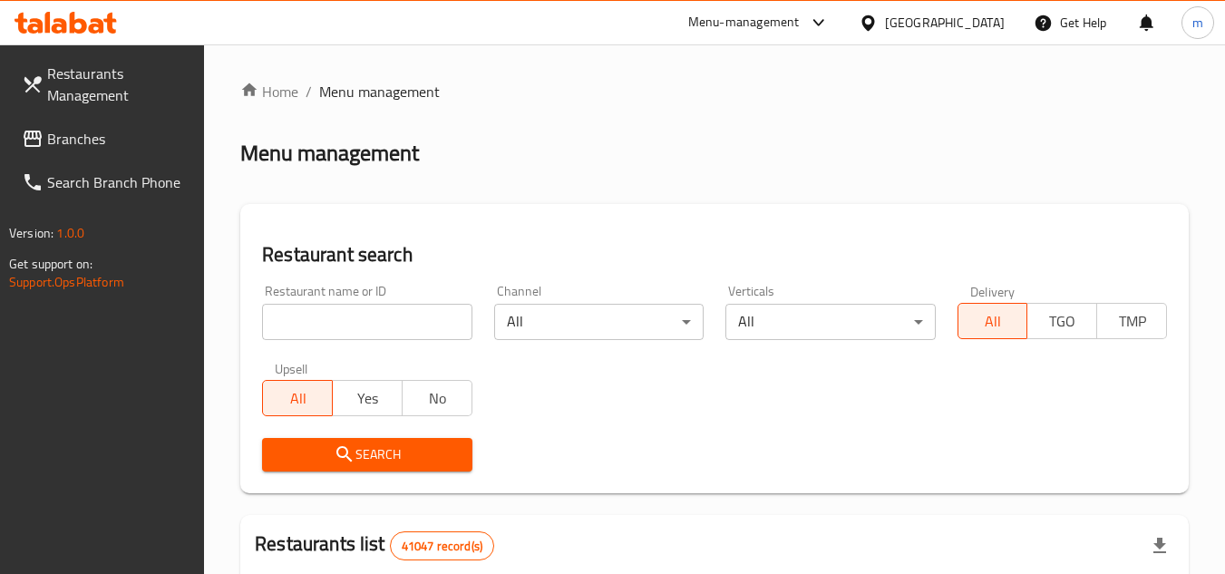
click at [413, 306] on input "search" at bounding box center [366, 322] width 209 height 36
paste input "703210"
type input "703210"
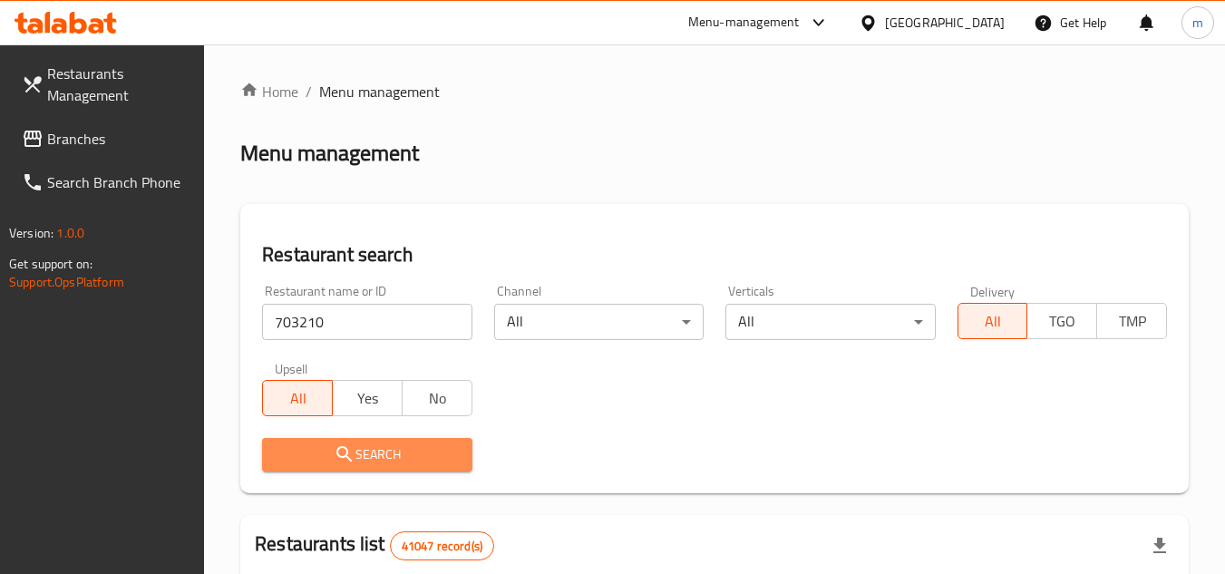
click at [379, 451] on span "Search" at bounding box center [367, 454] width 180 height 23
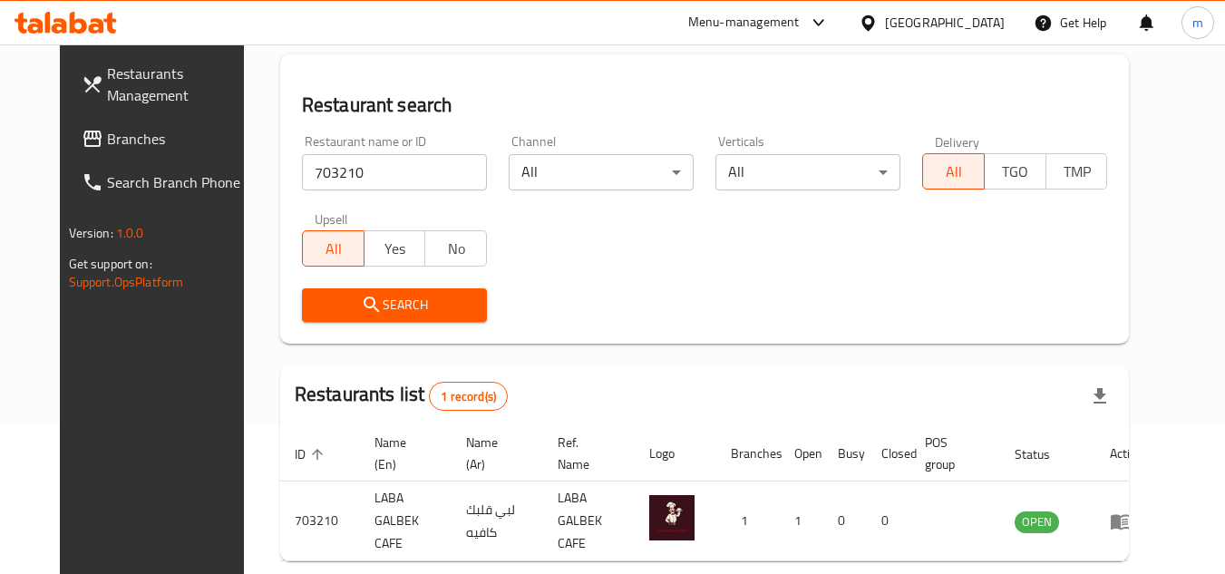
scroll to position [219, 0]
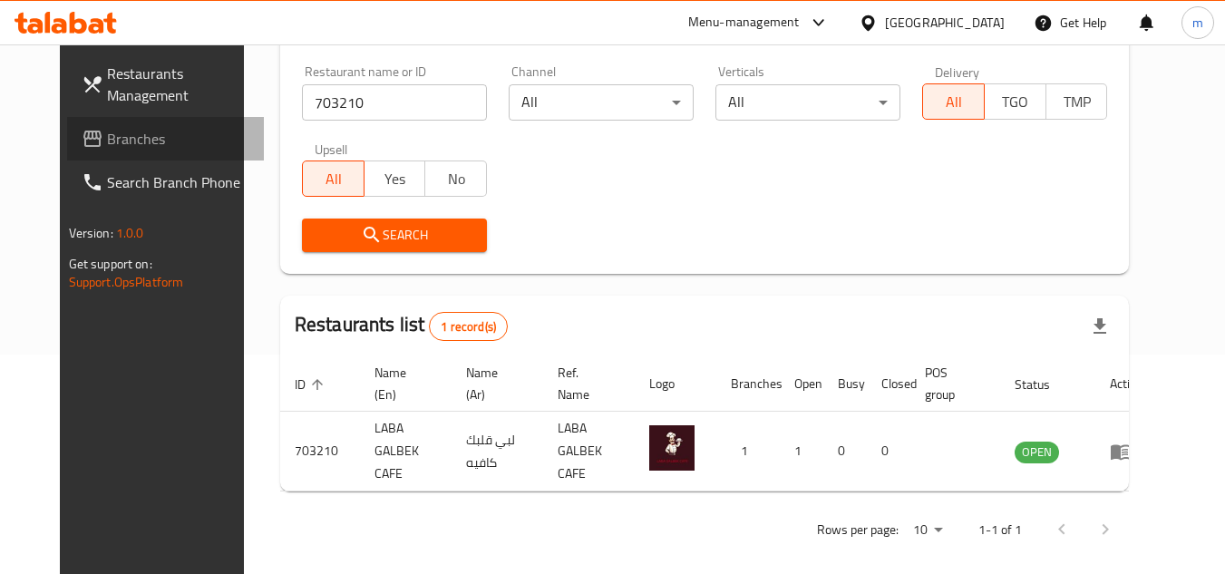
click at [107, 128] on span "Branches" at bounding box center [178, 139] width 143 height 22
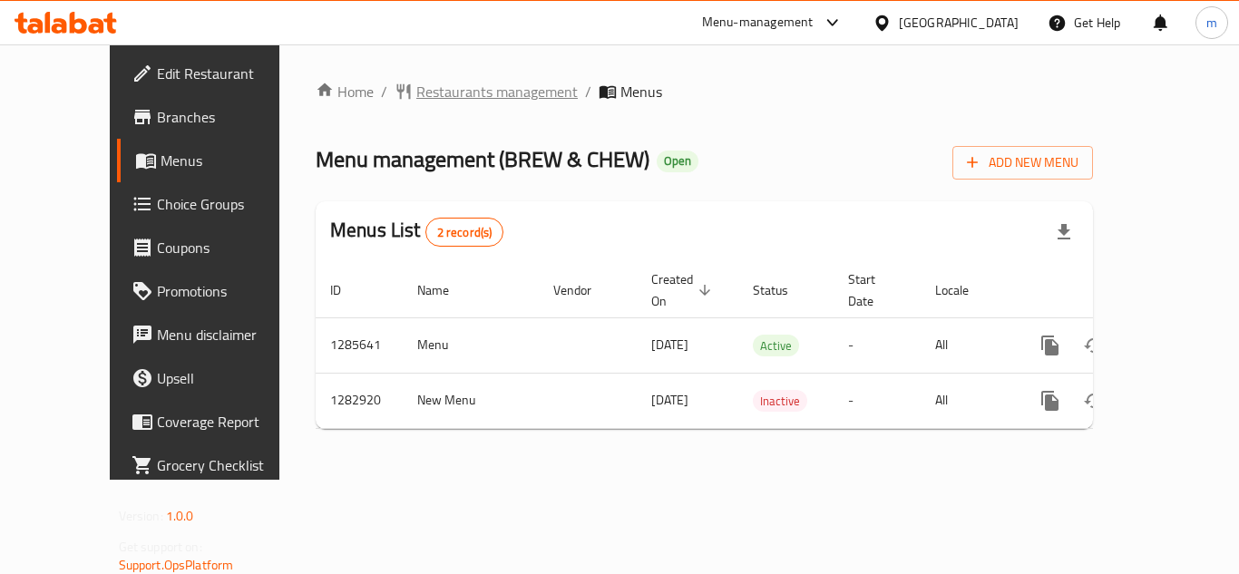
click at [427, 93] on span "Restaurants management" at bounding box center [496, 92] width 161 height 22
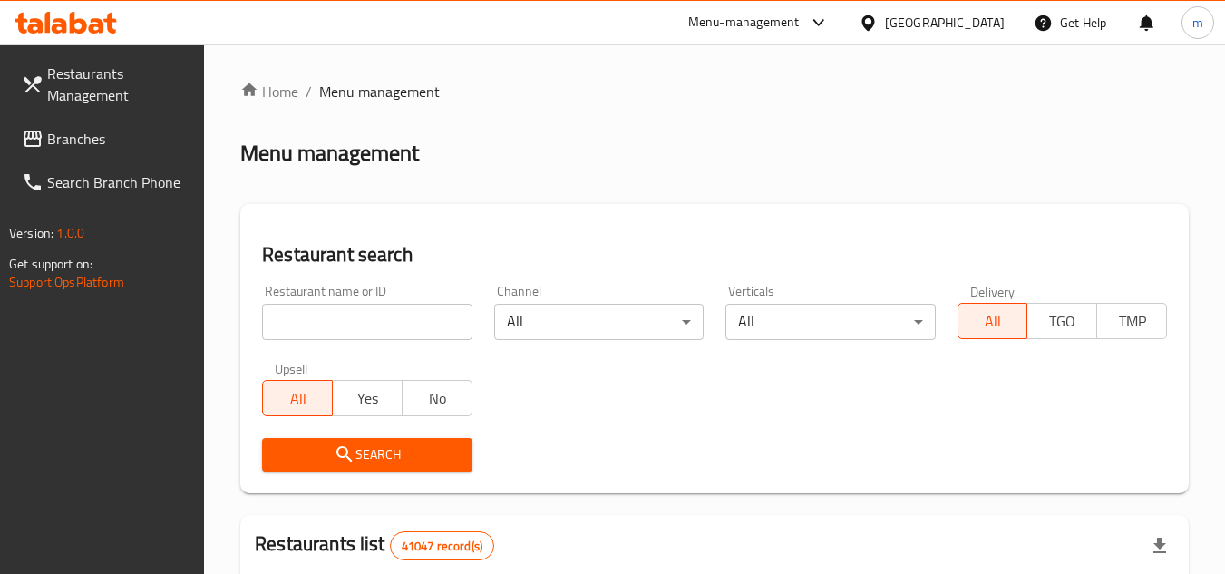
click at [317, 315] on input "search" at bounding box center [366, 322] width 209 height 36
paste input "695049"
type input "695049"
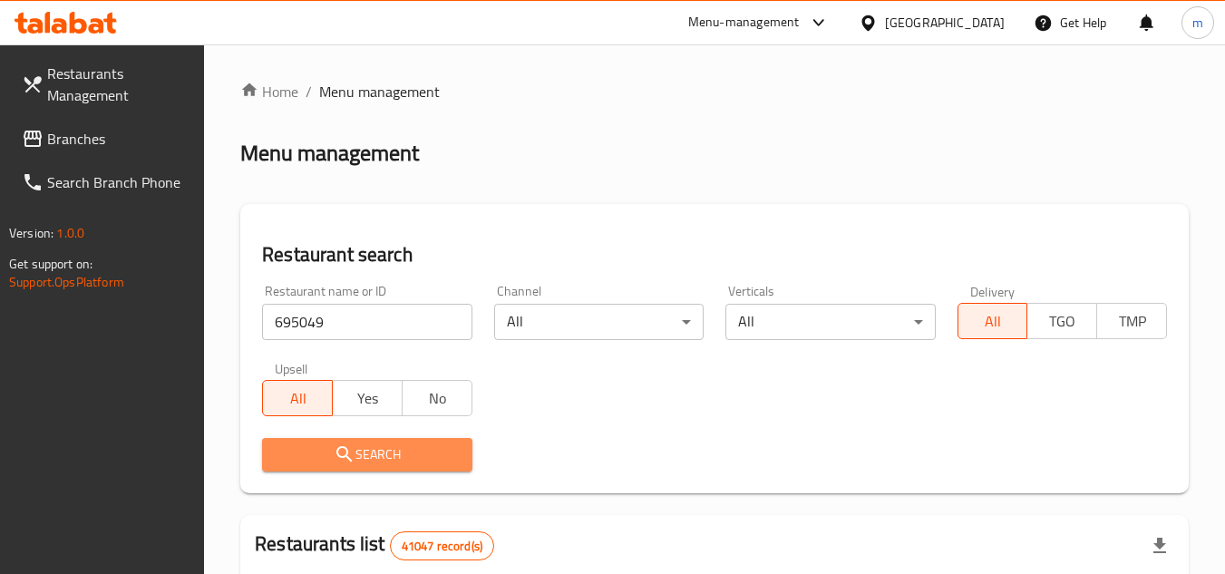
click at [314, 446] on span "Search" at bounding box center [367, 454] width 180 height 23
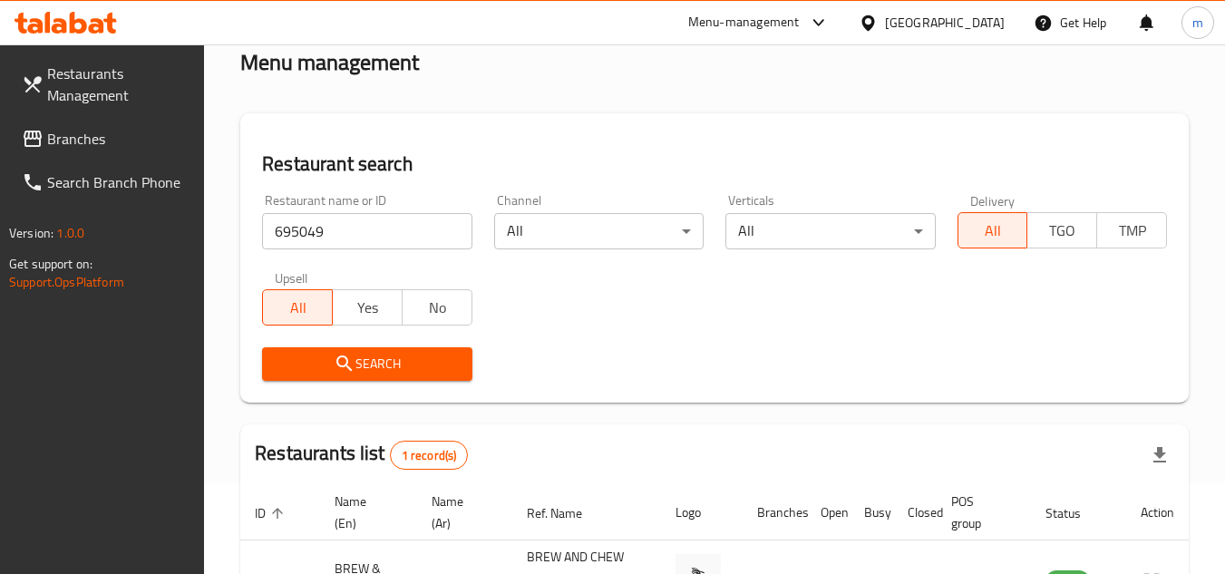
scroll to position [181, 0]
